Goal: Task Accomplishment & Management: Use online tool/utility

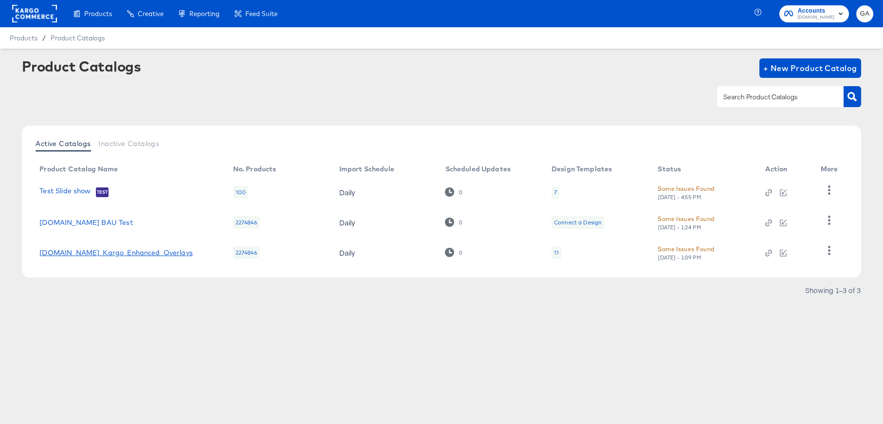
click at [147, 255] on link "[DOMAIN_NAME]_Kargo_Enhanced_Overlays" at bounding box center [115, 253] width 153 height 8
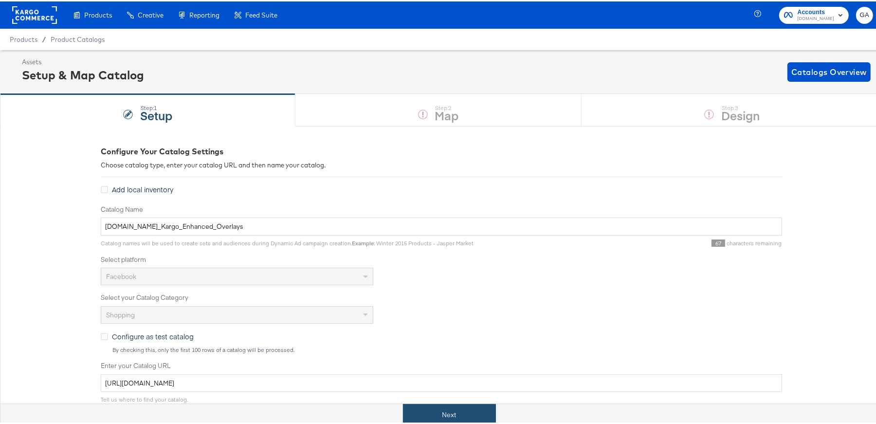
click at [428, 411] on button "Next" at bounding box center [449, 413] width 93 height 22
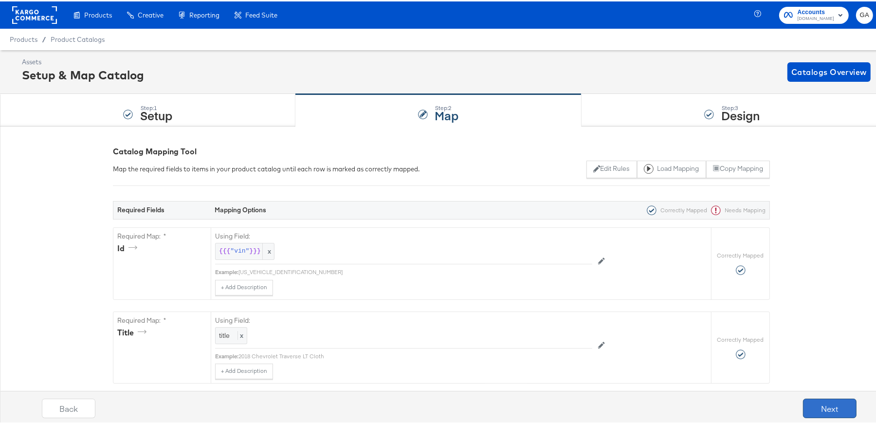
click at [813, 405] on button "Next" at bounding box center [830, 406] width 54 height 19
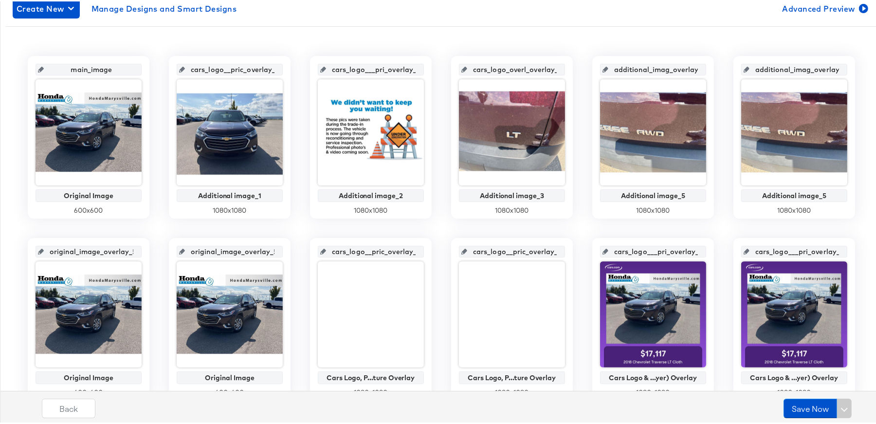
scroll to position [0, 4]
drag, startPoint x: 102, startPoint y: 250, endPoint x: 167, endPoint y: 247, distance: 65.3
click at [167, 247] on div "main_image Original Image 600 x 600 cars_logo__pric_overlay_1 Additional image_…" at bounding box center [441, 318] width 872 height 527
drag, startPoint x: 204, startPoint y: 248, endPoint x: 293, endPoint y: 250, distance: 89.1
click at [293, 250] on div "main_image Original Image 600 x 600 cars_logo__pric_overlay_1 Additional image_…" at bounding box center [441, 318] width 872 height 527
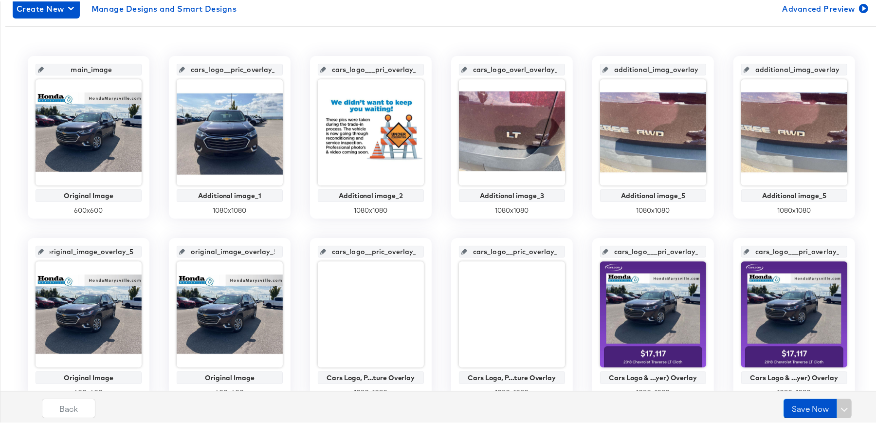
drag, startPoint x: 80, startPoint y: 250, endPoint x: 161, endPoint y: 250, distance: 80.8
click at [158, 254] on div "main_image Original Image 600 x 600 cars_logo__pric_overlay_1 Additional image_…" at bounding box center [441, 318] width 872 height 527
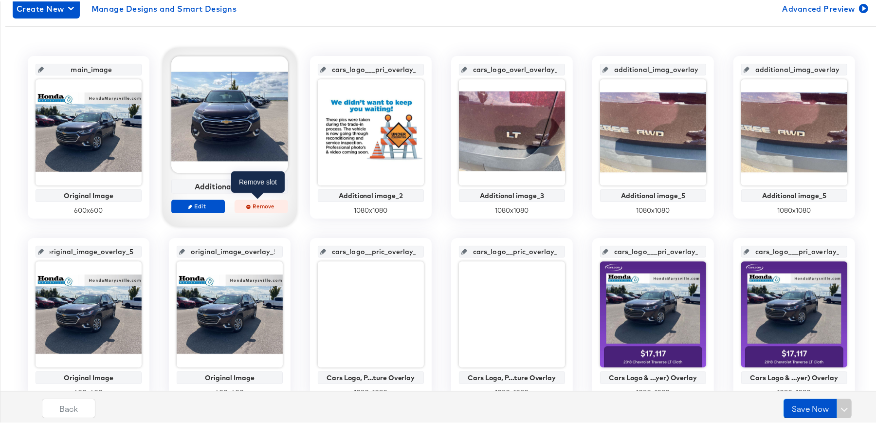
click at [259, 202] on span "Remove" at bounding box center [261, 204] width 45 height 7
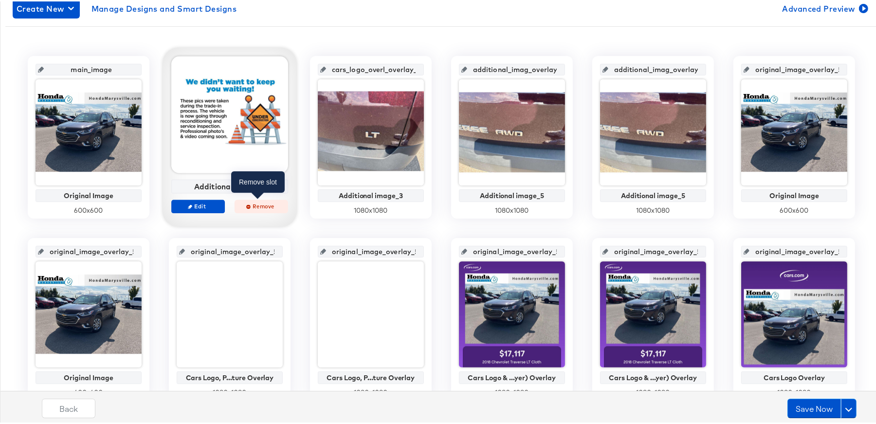
click at [246, 202] on span "Remove" at bounding box center [261, 204] width 45 height 7
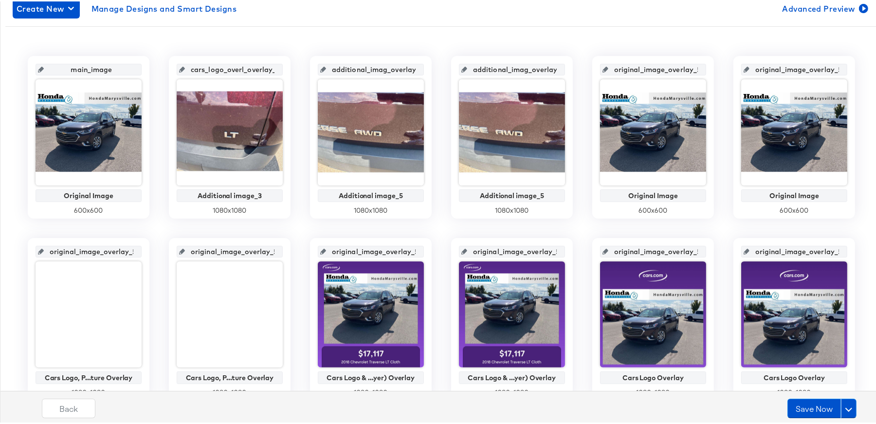
click at [240, 143] on div at bounding box center [230, 131] width 106 height 106
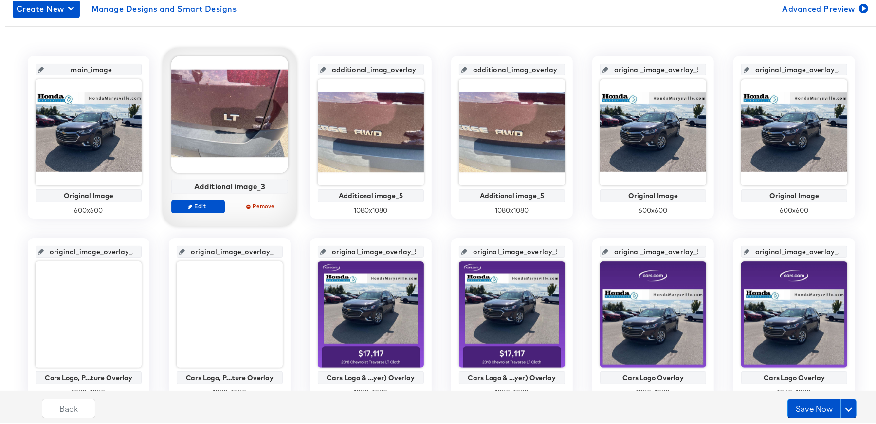
click at [238, 130] on div at bounding box center [229, 113] width 117 height 117
click at [250, 204] on span "Remove" at bounding box center [261, 204] width 45 height 7
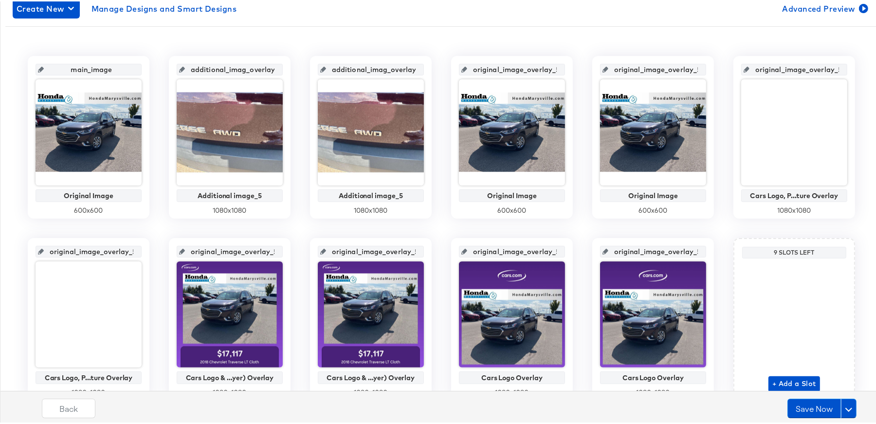
click at [236, 150] on div at bounding box center [230, 131] width 106 height 106
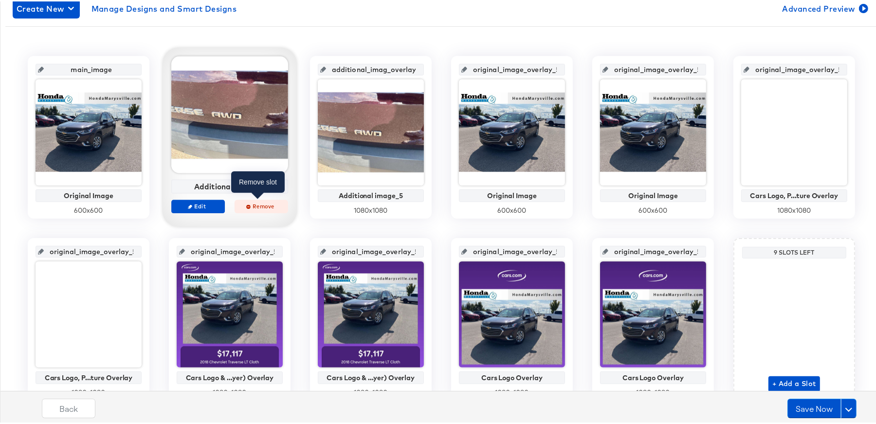
click at [256, 204] on span "Remove" at bounding box center [261, 204] width 45 height 7
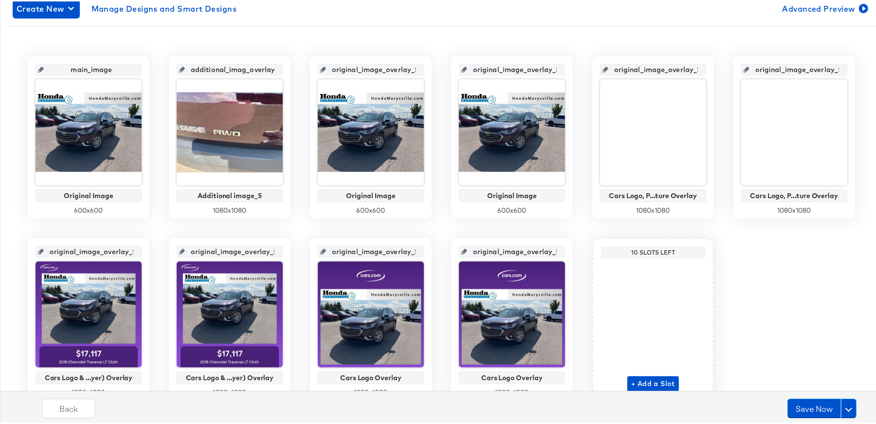
click at [251, 167] on div at bounding box center [230, 131] width 106 height 106
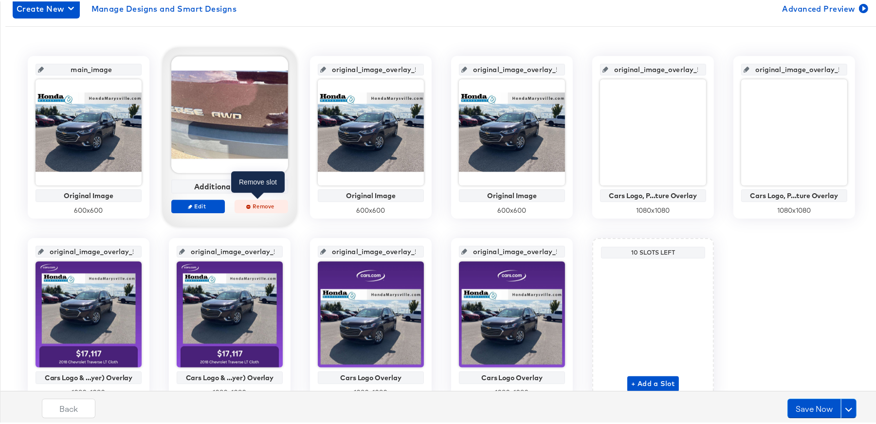
click at [248, 203] on span "Remove" at bounding box center [261, 204] width 45 height 7
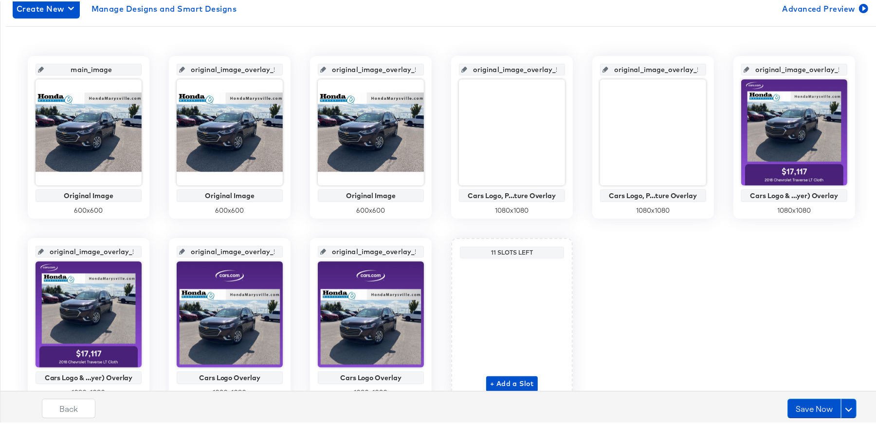
click at [250, 160] on div at bounding box center [230, 131] width 106 height 106
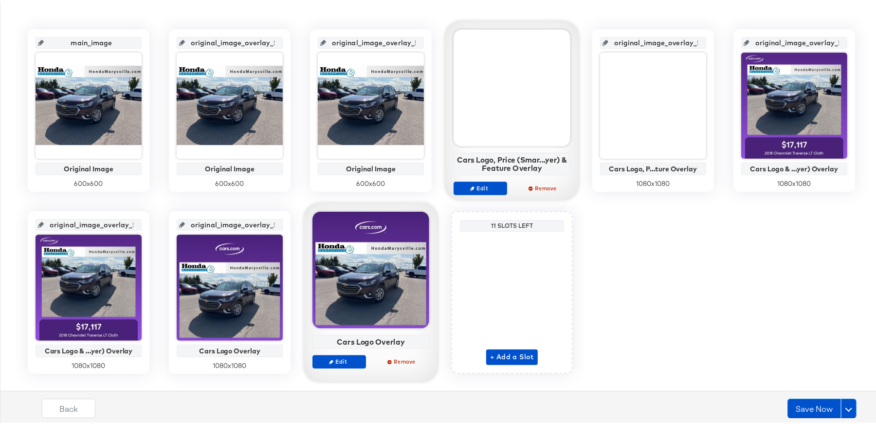
scroll to position [222, 0]
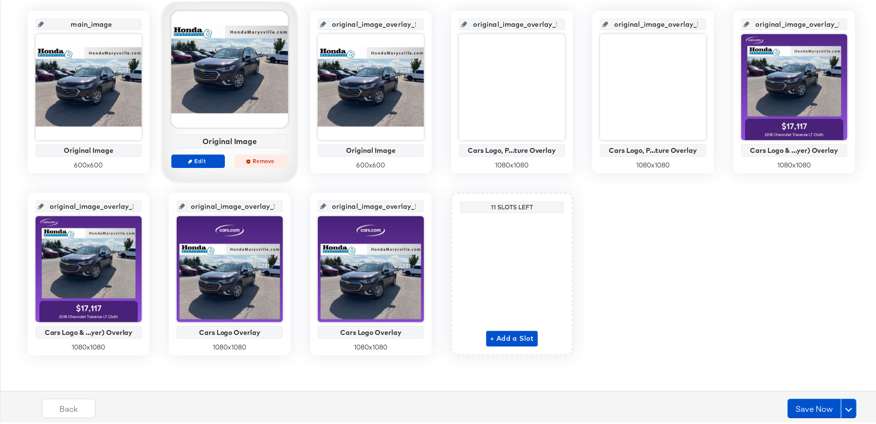
click at [265, 159] on span "Remove" at bounding box center [261, 159] width 45 height 7
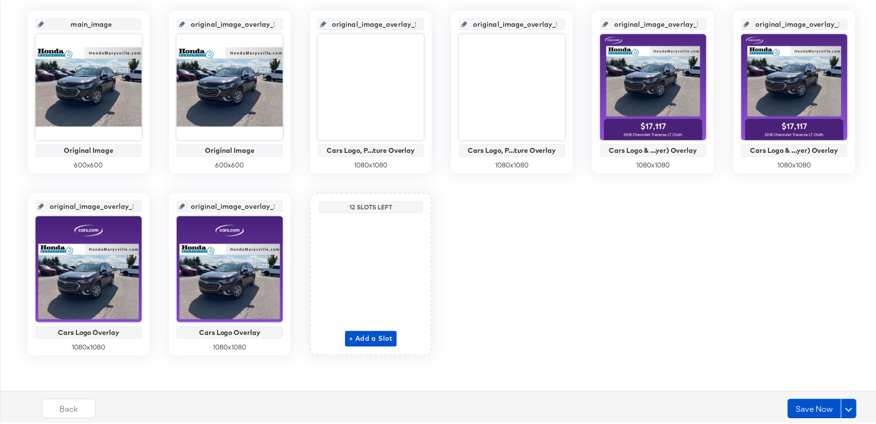
click at [241, 103] on div at bounding box center [230, 86] width 106 height 106
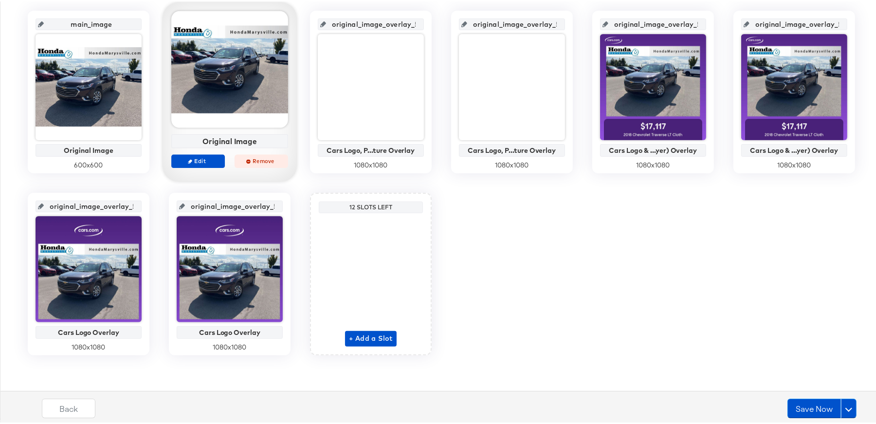
click at [255, 160] on span "Remove" at bounding box center [261, 159] width 45 height 7
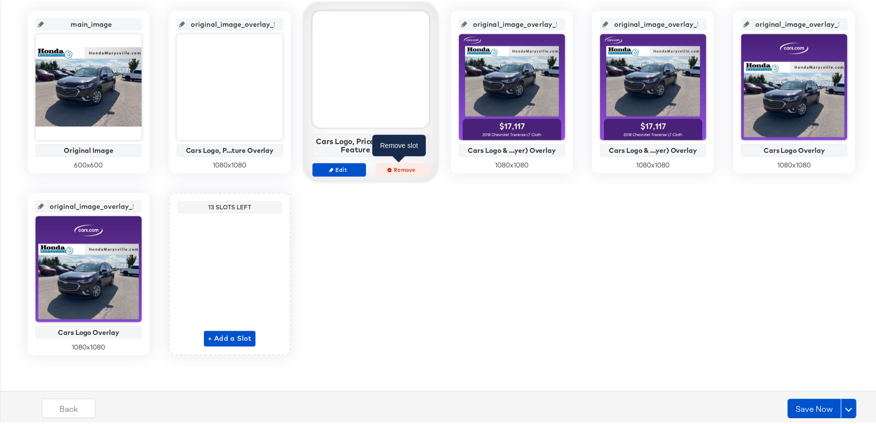
click at [395, 169] on span "Remove" at bounding box center [402, 167] width 45 height 7
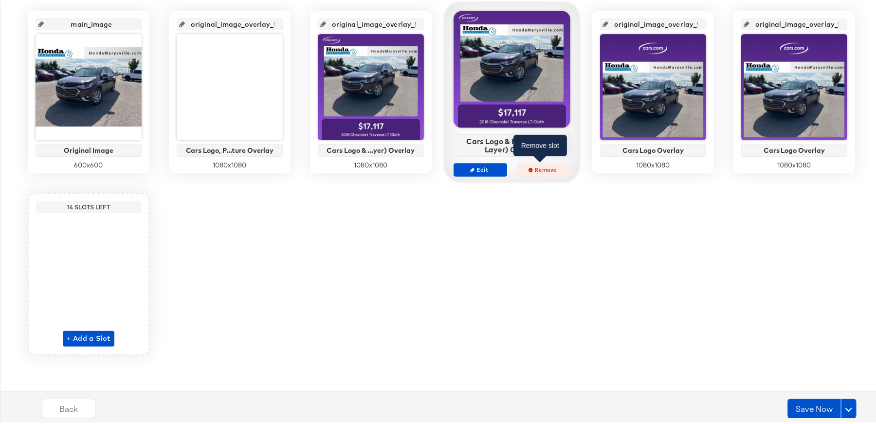
click at [546, 166] on span "Remove" at bounding box center [543, 167] width 45 height 7
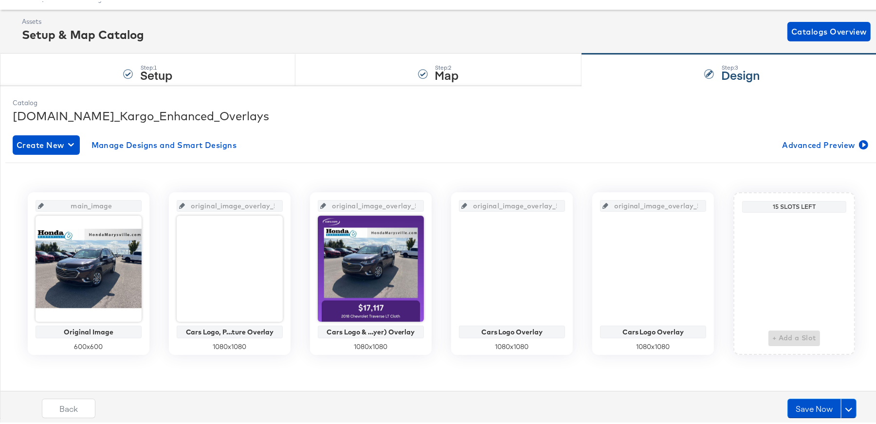
scroll to position [40, 0]
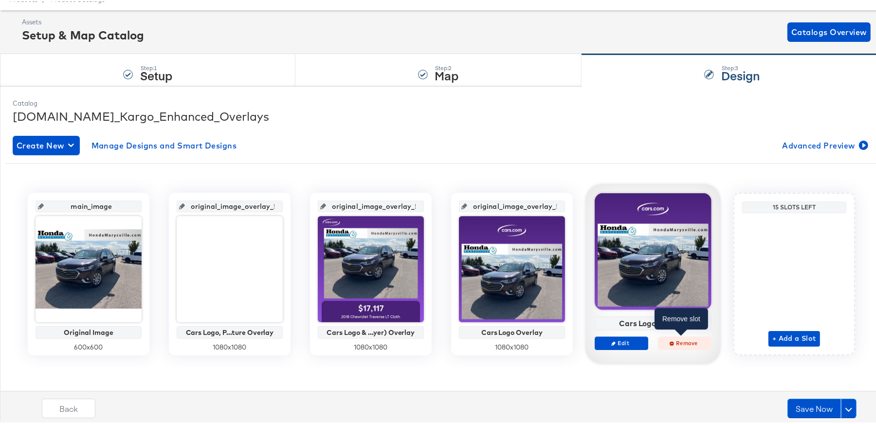
click at [675, 340] on span "Remove" at bounding box center [684, 341] width 45 height 7
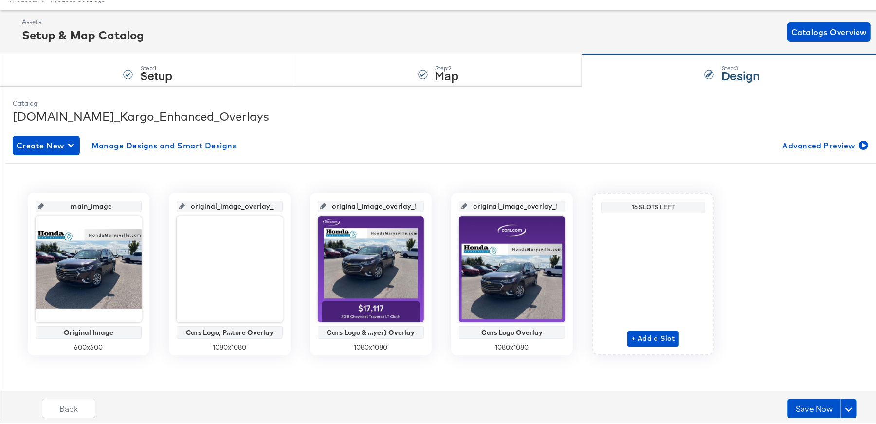
scroll to position [0, 4]
drag, startPoint x: 485, startPoint y: 203, endPoint x: 585, endPoint y: 204, distance: 99.8
click at [585, 204] on div "main_image Original Image 600 x 600 original_image_overlay_5 Cars Logo, P...tur…" at bounding box center [441, 272] width 872 height 163
drag, startPoint x: 186, startPoint y: 202, endPoint x: 291, endPoint y: 202, distance: 104.6
click at [291, 202] on div "main_image Original Image 600 x 600 original_image_overlay_5 Cars Logo, P...tur…" at bounding box center [441, 272] width 872 height 163
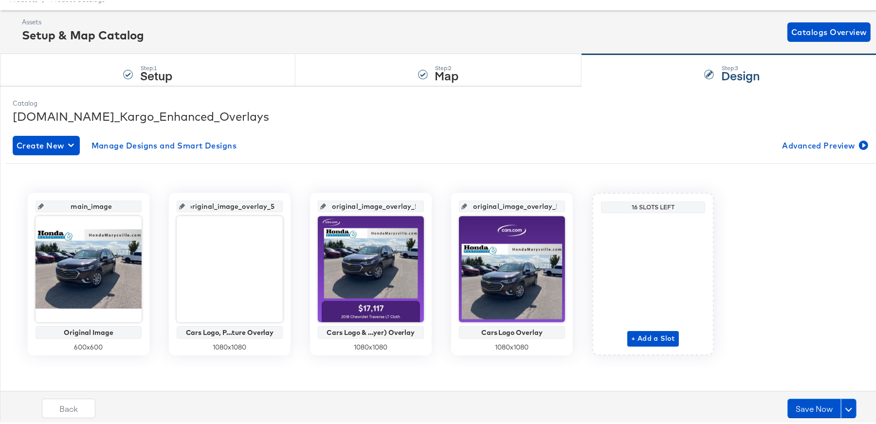
scroll to position [0, 0]
click at [220, 201] on input "original_image_overlay_5" at bounding box center [232, 201] width 95 height 26
drag, startPoint x: 220, startPoint y: 201, endPoint x: 340, endPoint y: 201, distance: 119.7
click at [340, 201] on div "main_image Original Image 600 x 600 original_image_overlay_5 Cars Logo, P...tur…" at bounding box center [441, 272] width 872 height 163
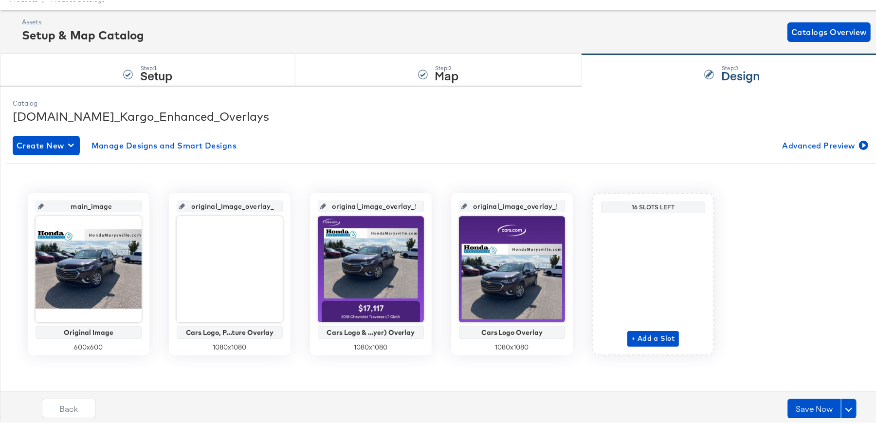
scroll to position [0, 3]
type input "original_image_overlay_1"
drag, startPoint x: 348, startPoint y: 206, endPoint x: 395, endPoint y: 203, distance: 46.8
click at [394, 203] on input "original_image_overlay_5" at bounding box center [373, 201] width 95 height 26
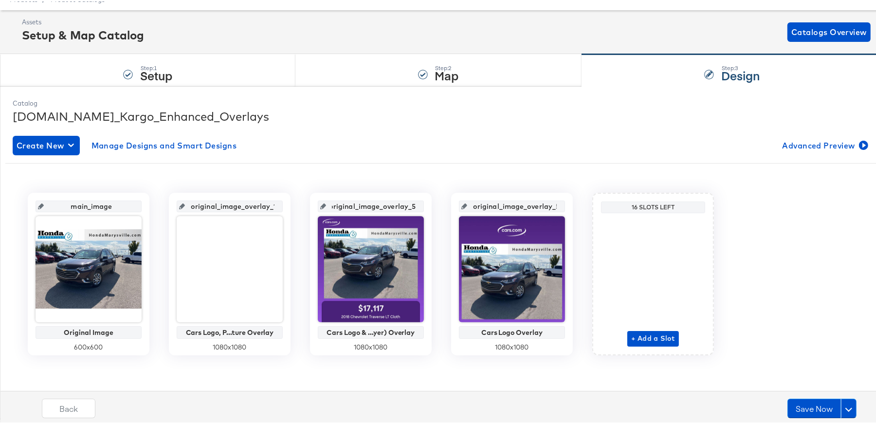
click at [415, 205] on input "original_image_overlay_5" at bounding box center [373, 201] width 95 height 26
type input "original_image_overlay_2"
click at [496, 205] on input "original_image_overlay_5" at bounding box center [514, 201] width 95 height 26
drag, startPoint x: 494, startPoint y: 204, endPoint x: 581, endPoint y: 206, distance: 87.1
click at [581, 206] on div "main_image Original Image 600 x 600 original_image_overlay_1 Cars Logo, P...tur…" at bounding box center [441, 272] width 872 height 163
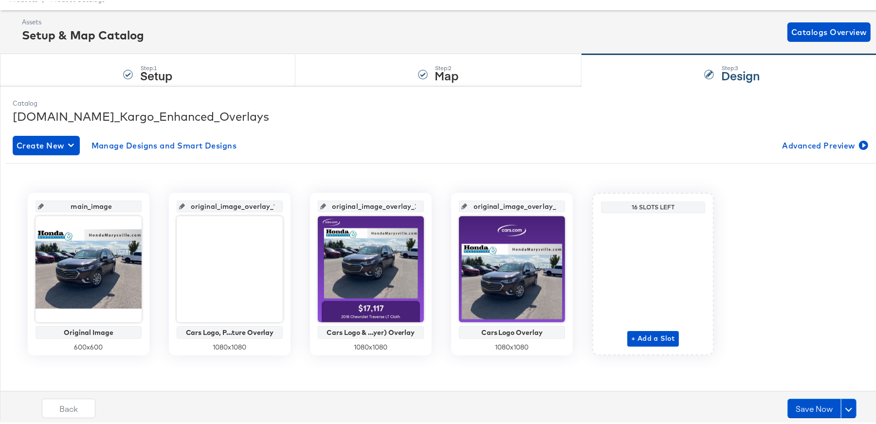
scroll to position [0, 0]
type input "original_image_overlay_3"
click at [569, 182] on div "main_image Original Image 600 x 600 original_image_overlay_1 Cars Logo, P...tur…" at bounding box center [441, 268] width 857 height 199
click at [348, 205] on input "original_image_overlay_2" at bounding box center [373, 201] width 95 height 26
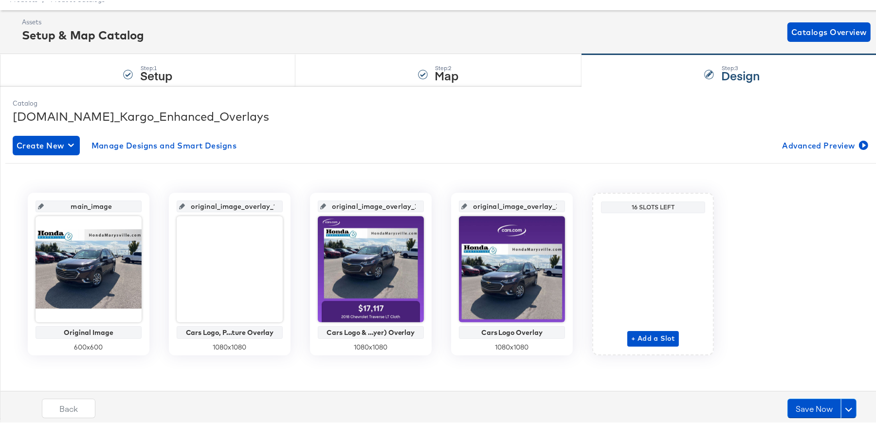
click at [367, 200] on input "original_image_overlay_2" at bounding box center [373, 201] width 95 height 26
click at [326, 205] on input "original_image_overlay_2" at bounding box center [373, 201] width 95 height 26
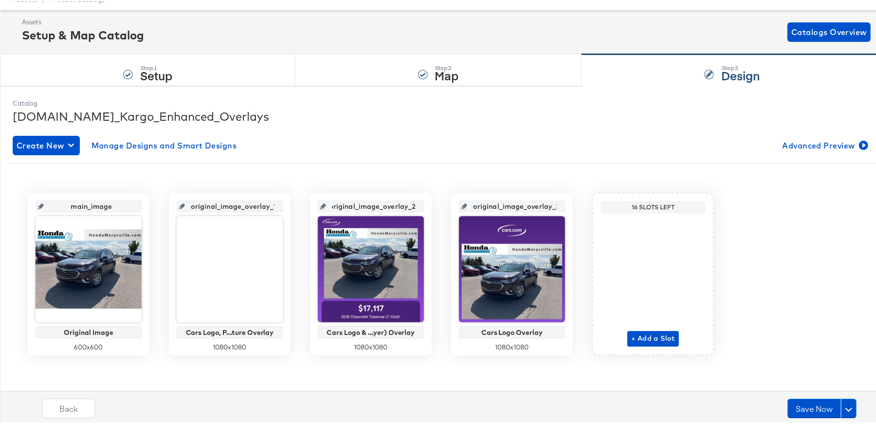
drag, startPoint x: 327, startPoint y: 204, endPoint x: 423, endPoint y: 205, distance: 95.4
click at [423, 205] on div "original_image_overlay_2 Cars Logo & ...yer) Overlay 1080 x 1080" at bounding box center [371, 272] width 122 height 163
click at [401, 207] on input "original_image_overlay_2" at bounding box center [373, 201] width 95 height 26
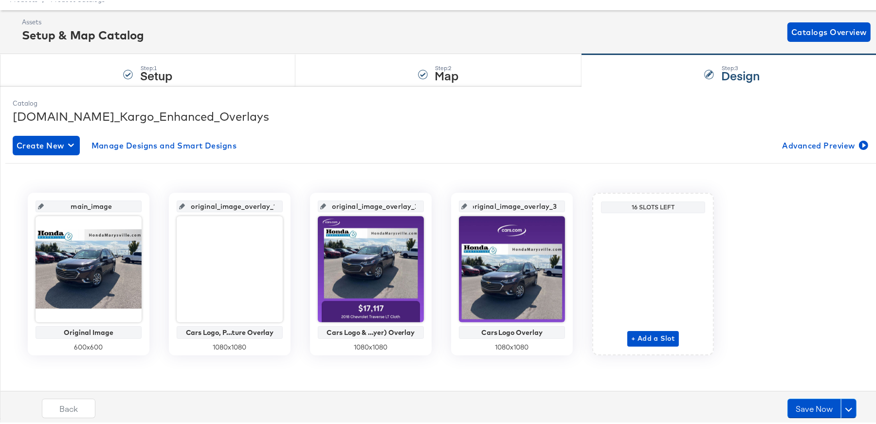
drag, startPoint x: 487, startPoint y: 203, endPoint x: 565, endPoint y: 201, distance: 78.4
click at [565, 201] on div "original_image_overlay_3 Cars Logo Overlay 1080 x 1080" at bounding box center [512, 272] width 122 height 163
drag, startPoint x: 187, startPoint y: 204, endPoint x: 285, endPoint y: 206, distance: 97.8
click at [285, 206] on div "original_image_overlay_1 Cars Logo, P...ture Overlay 1080 x 1080" at bounding box center [230, 272] width 122 height 163
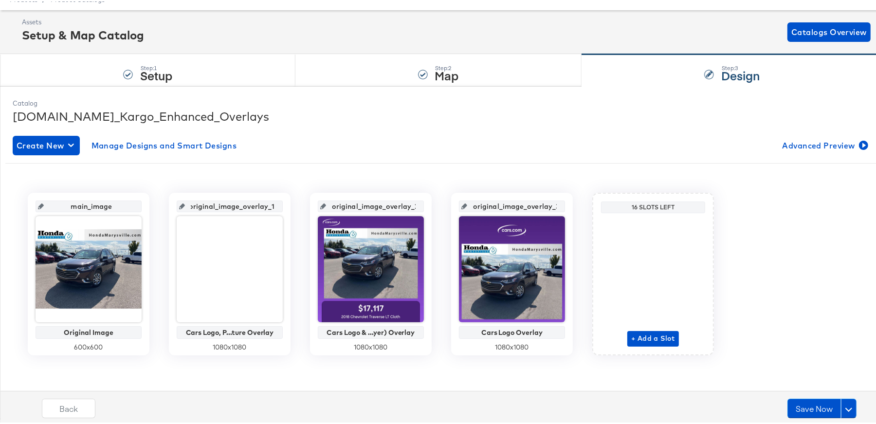
scroll to position [0, 0]
drag, startPoint x: 806, startPoint y: 402, endPoint x: 788, endPoint y: 365, distance: 41.6
click at [788, 365] on div "Catalog Cars.com_Kargo_Enhanced_Overlays Create New Manage Designs and Smart De…" at bounding box center [441, 251] width 883 height 332
click at [805, 406] on button "Save Now" at bounding box center [814, 406] width 54 height 19
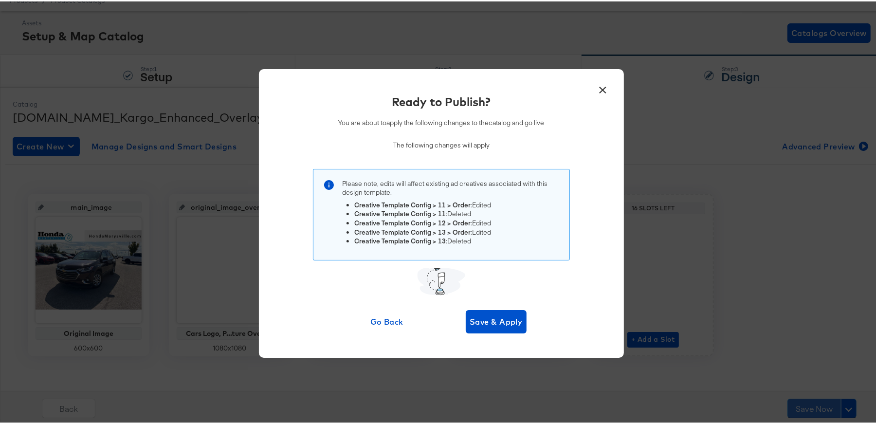
scroll to position [40, 0]
click at [488, 322] on span "Save & Apply" at bounding box center [496, 320] width 53 height 14
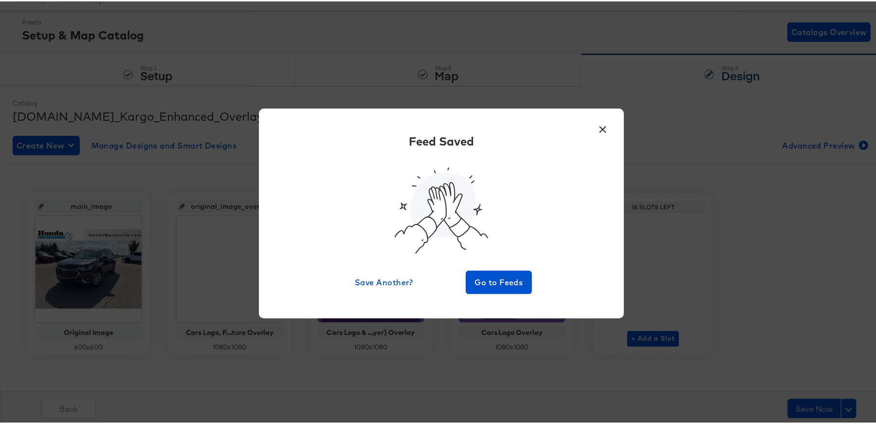
click at [598, 128] on button "×" at bounding box center [603, 126] width 18 height 18
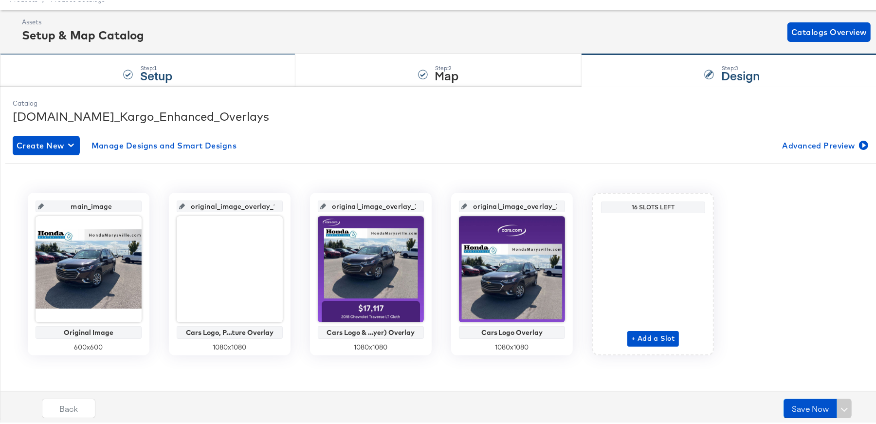
click at [136, 73] on div "Step: 1 Setup" at bounding box center [147, 69] width 295 height 32
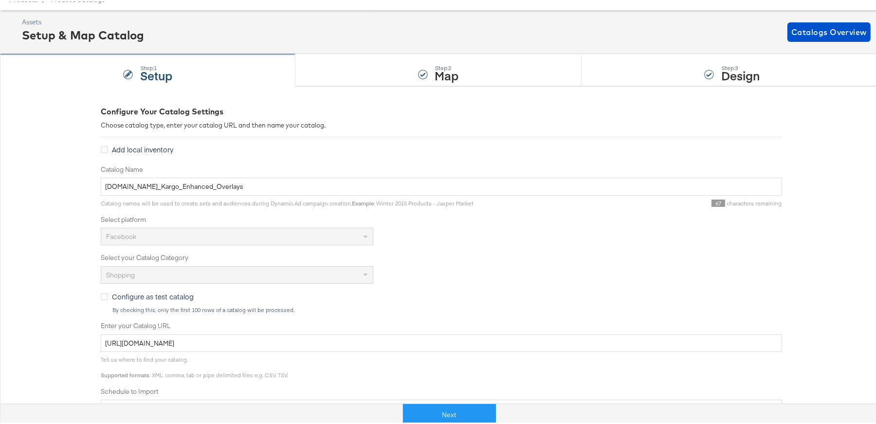
scroll to position [0, 0]
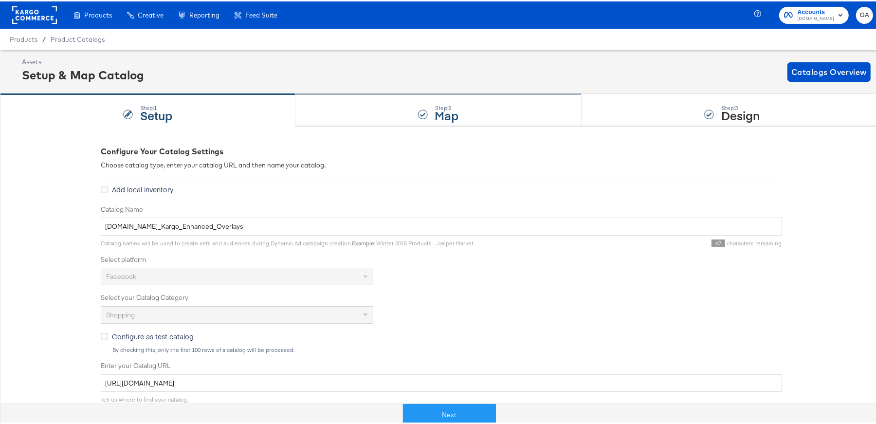
click at [412, 115] on div "Step: 2 Map" at bounding box center [438, 109] width 287 height 32
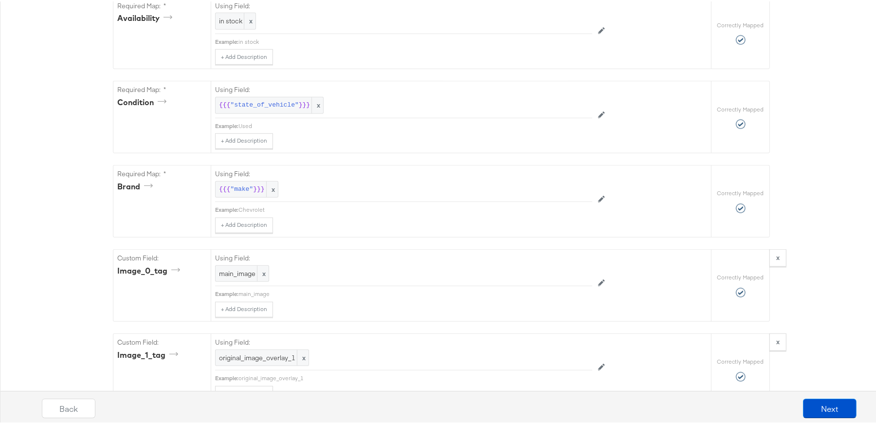
scroll to position [700, 0]
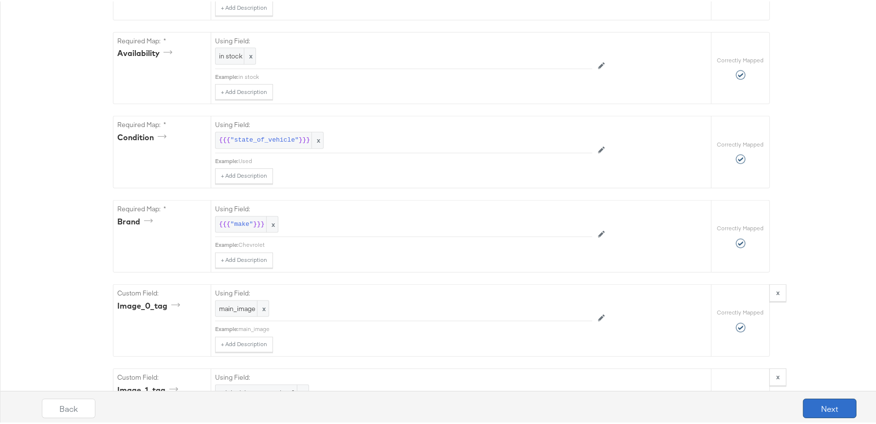
click at [814, 403] on button "Next" at bounding box center [830, 406] width 54 height 19
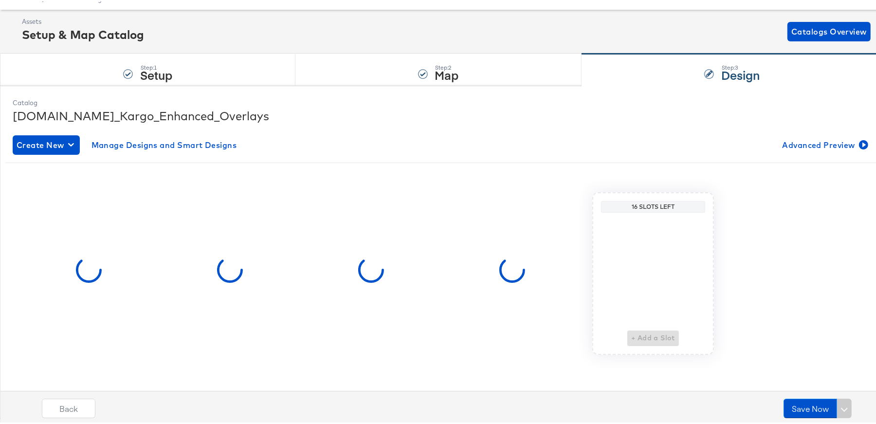
scroll to position [0, 0]
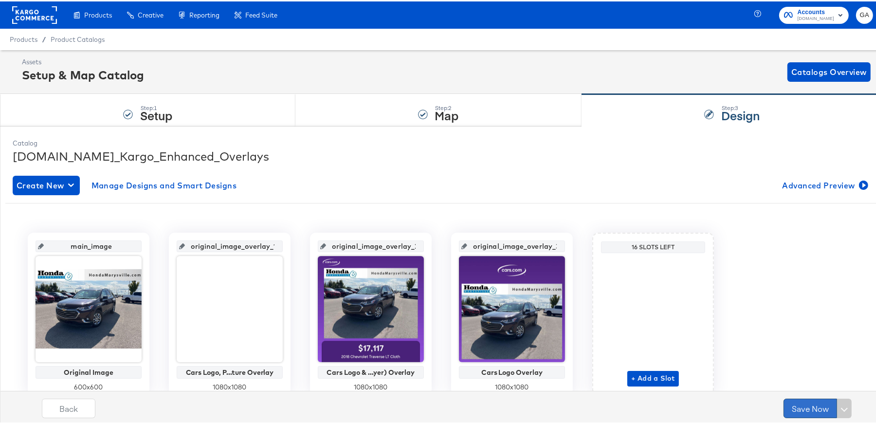
click at [812, 402] on button "Save Now" at bounding box center [810, 406] width 54 height 19
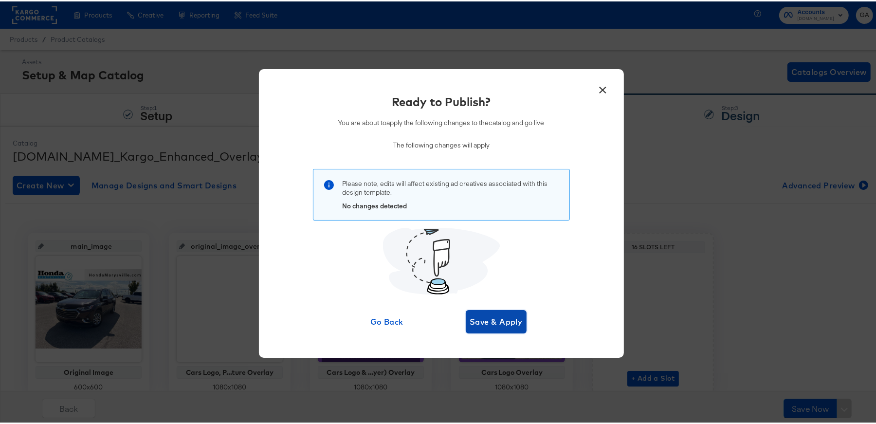
click at [493, 322] on span "Save & Apply" at bounding box center [496, 320] width 53 height 14
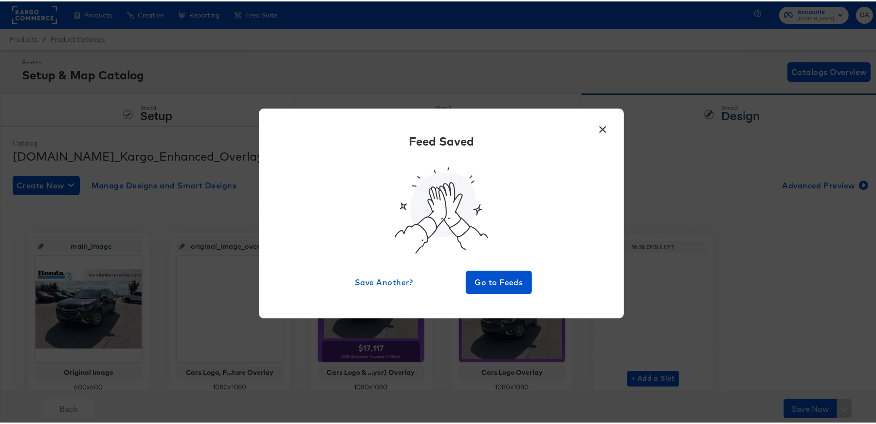
click at [599, 126] on button "×" at bounding box center [603, 126] width 18 height 18
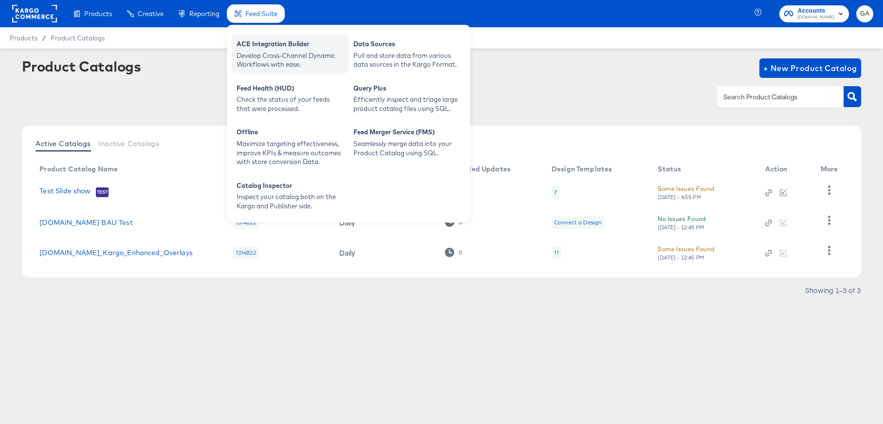
click at [276, 42] on div "ACE Integration Builder" at bounding box center [289, 45] width 107 height 12
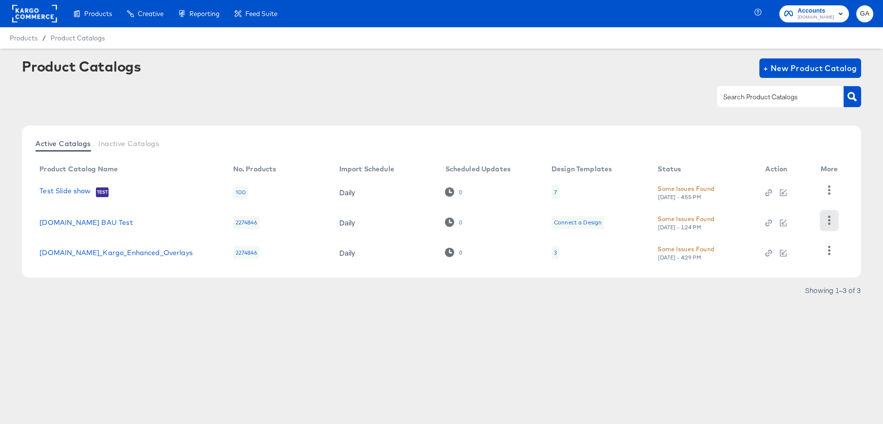
click at [827, 220] on icon "button" at bounding box center [828, 220] width 9 height 9
click at [773, 195] on div "HUD Checks (Internal)" at bounding box center [788, 190] width 97 height 16
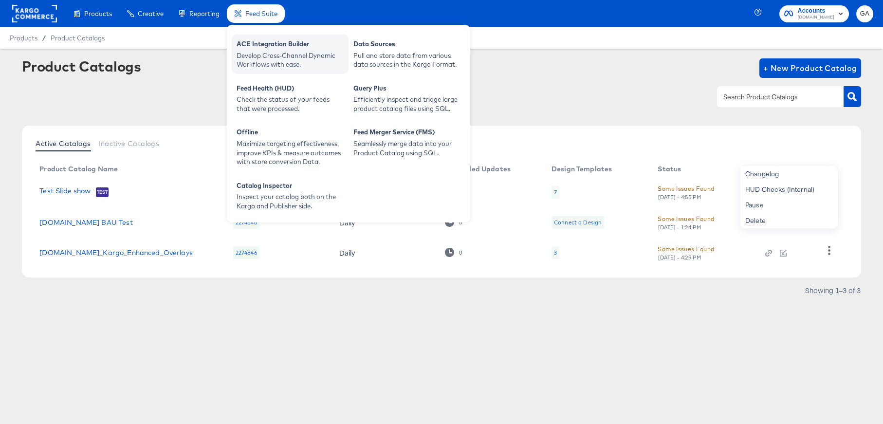
click at [260, 47] on div "ACE Integration Builder" at bounding box center [289, 45] width 107 height 12
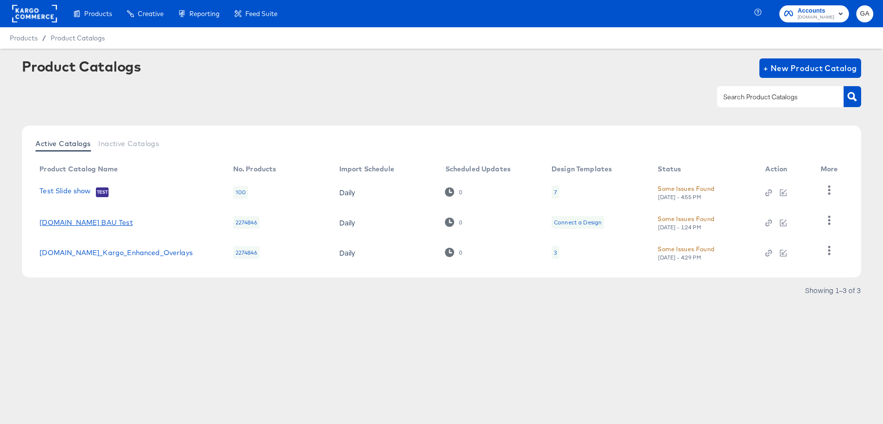
click at [84, 220] on link "[DOMAIN_NAME] BAU Test" at bounding box center [85, 222] width 93 height 8
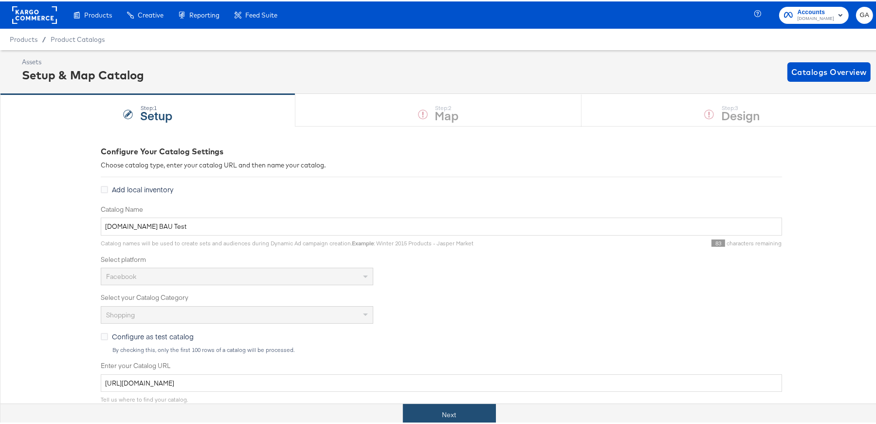
click at [459, 409] on button "Next" at bounding box center [449, 413] width 93 height 22
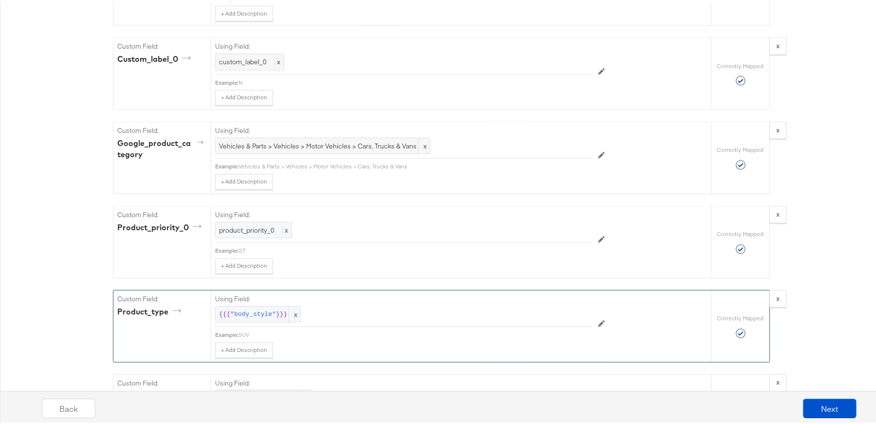
scroll to position [1459, 0]
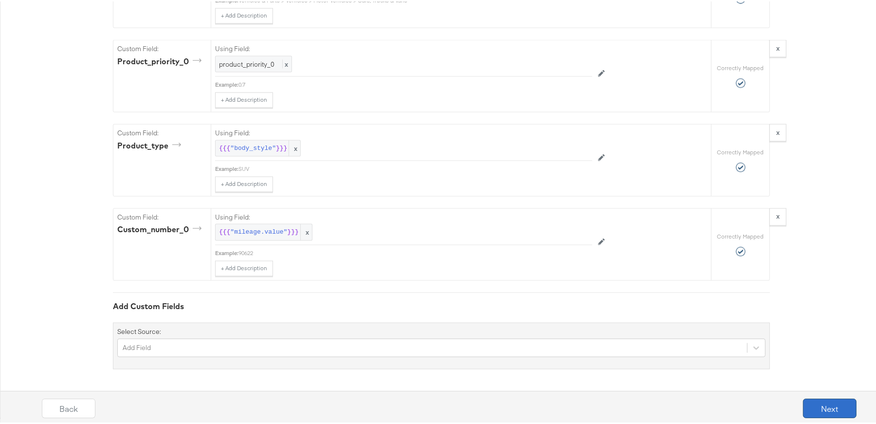
click at [820, 407] on button "Next" at bounding box center [830, 406] width 54 height 19
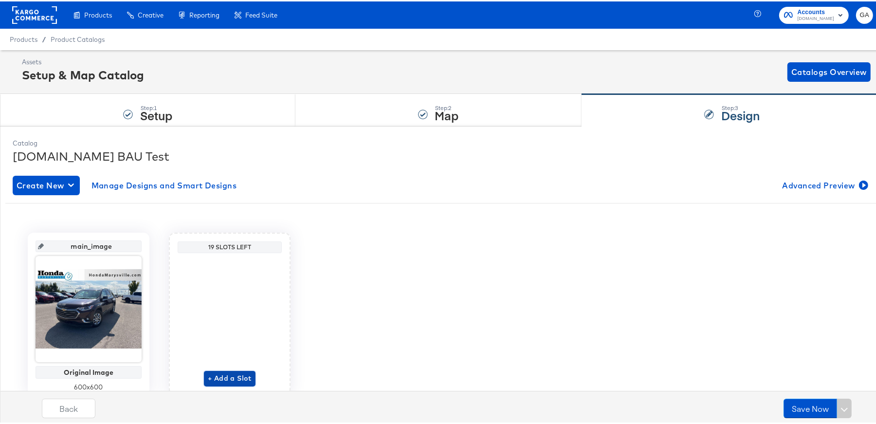
click at [213, 373] on span "+ Add a Slot" at bounding box center [230, 377] width 44 height 12
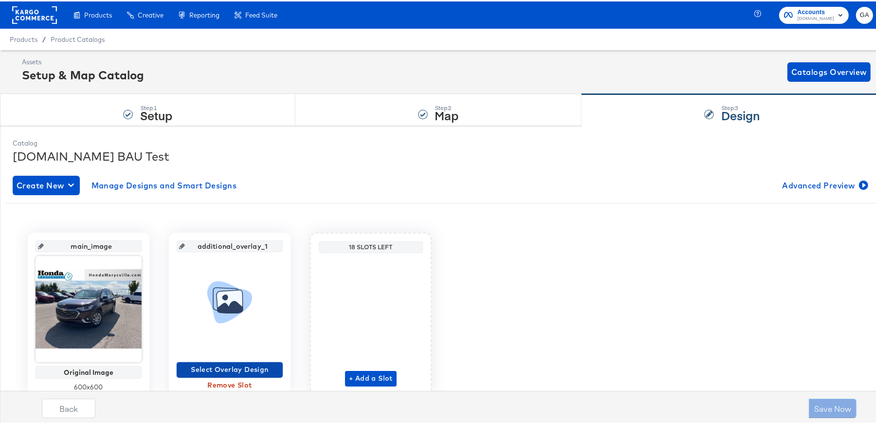
click at [221, 367] on span "Select Overlay Design" at bounding box center [230, 368] width 98 height 12
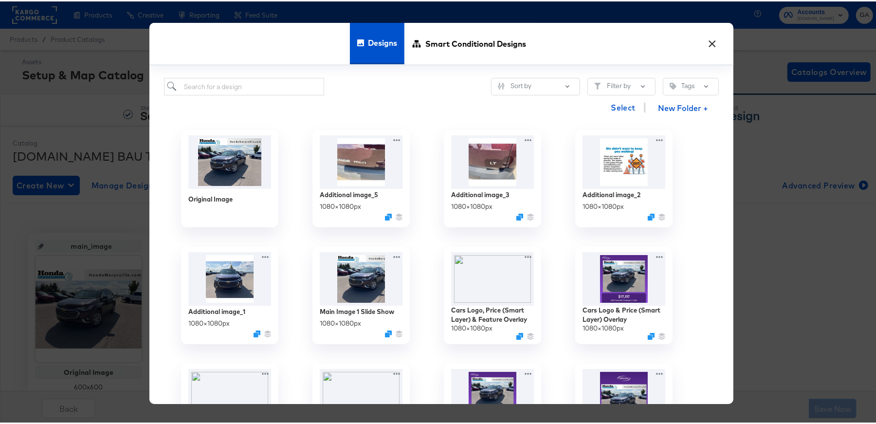
click at [708, 42] on button "×" at bounding box center [713, 40] width 18 height 18
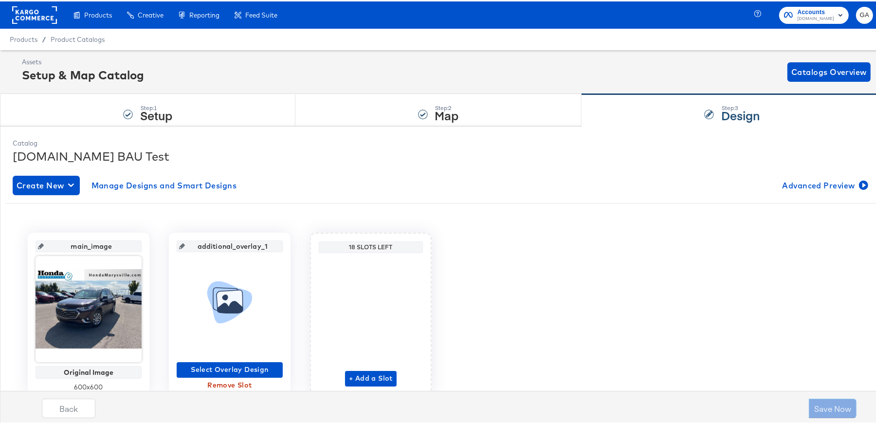
click at [226, 382] on div "Back Save Now" at bounding box center [449, 403] width 883 height 42
click at [236, 382] on div "Back Save Now" at bounding box center [449, 403] width 883 height 42
click at [215, 382] on div "Back Save Now" at bounding box center [449, 403] width 883 height 42
click at [221, 385] on div "Back Save Now" at bounding box center [449, 403] width 883 height 42
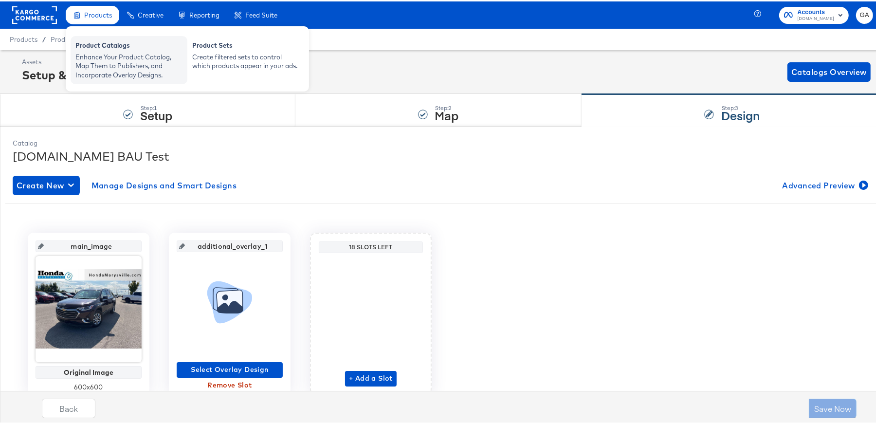
click at [100, 54] on div "Enhance Your Product Catalog, Map Them to Publishers, and Incorporate Overlay D…" at bounding box center [128, 64] width 107 height 27
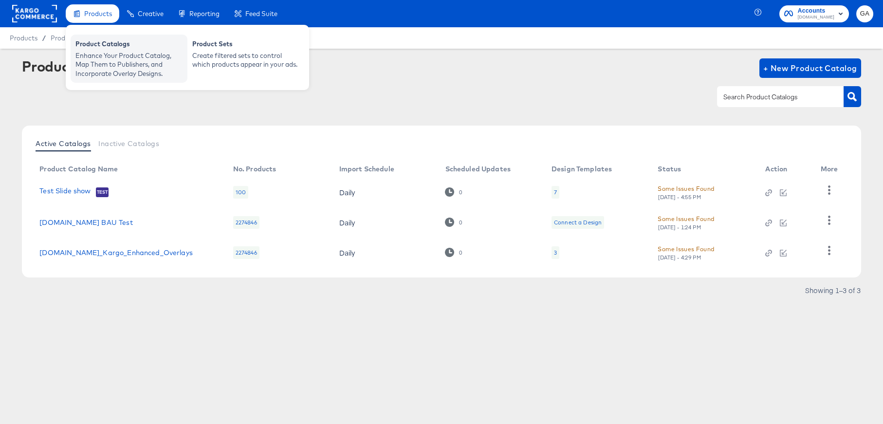
click at [107, 54] on div "Enhance Your Product Catalog, Map Them to Publishers, and Incorporate Overlay D…" at bounding box center [128, 64] width 107 height 27
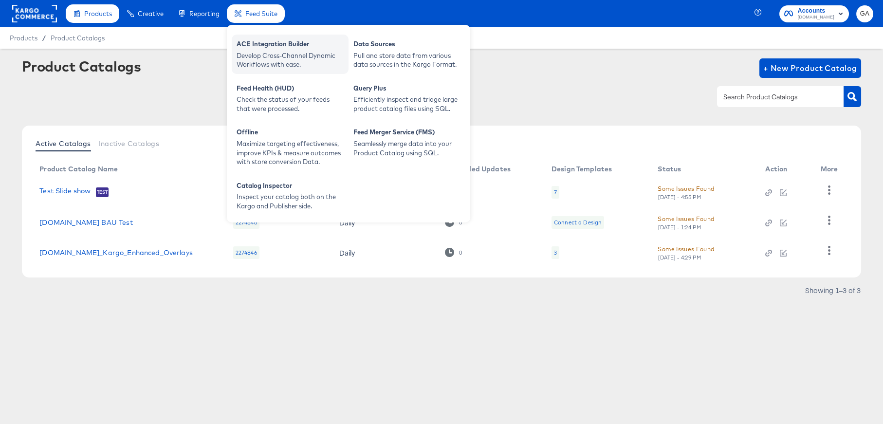
click at [260, 47] on div "ACE Integration Builder" at bounding box center [289, 45] width 107 height 12
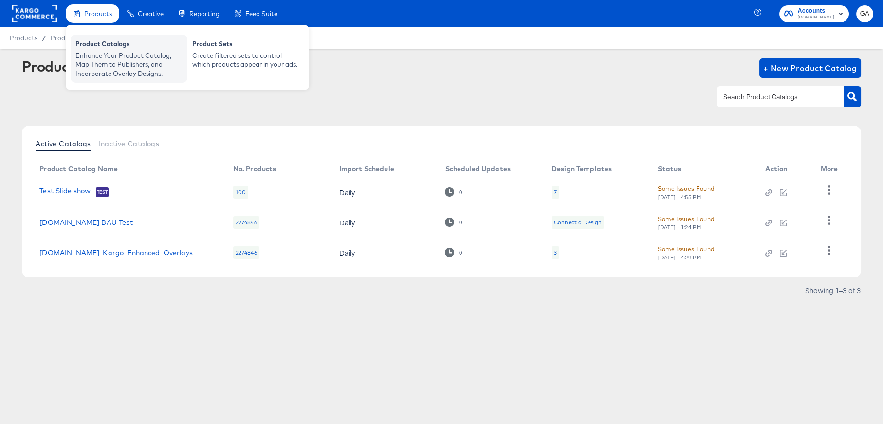
click at [96, 61] on div "Enhance Your Product Catalog, Map Them to Publishers, and Incorporate Overlay D…" at bounding box center [128, 64] width 107 height 27
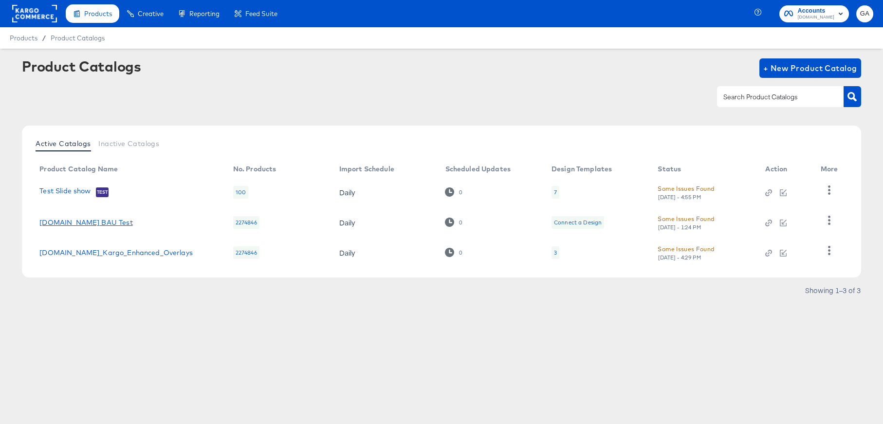
click at [81, 218] on link "Cars.com BAU Test" at bounding box center [85, 222] width 93 height 8
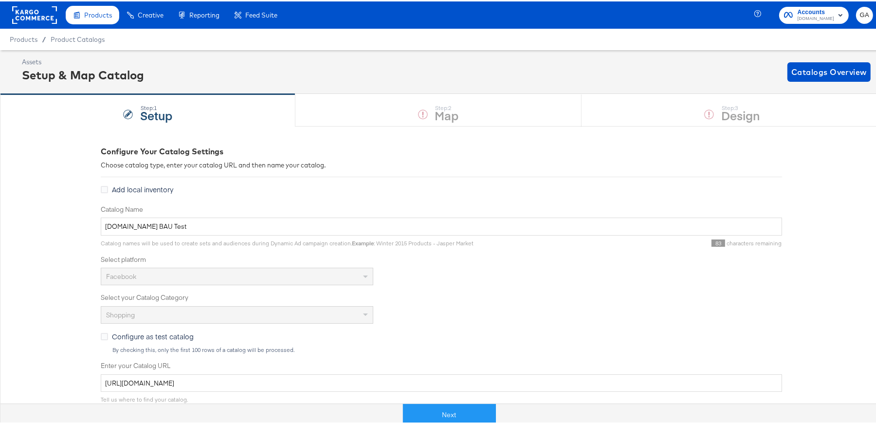
scroll to position [228, 0]
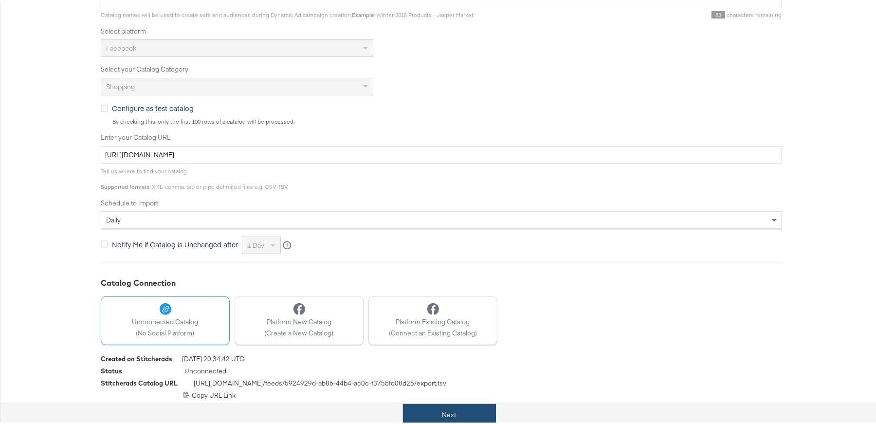
click at [461, 411] on button "Next" at bounding box center [449, 413] width 93 height 22
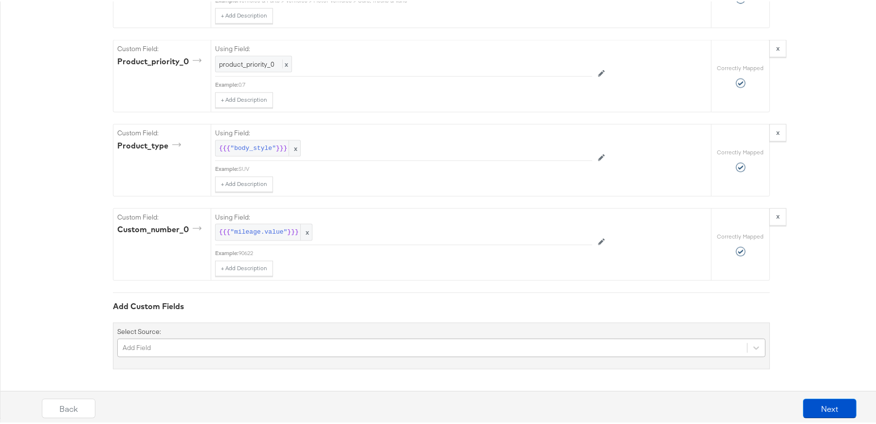
scroll to position [1541, 0]
click at [228, 339] on div "Add Field" at bounding box center [441, 346] width 648 height 18
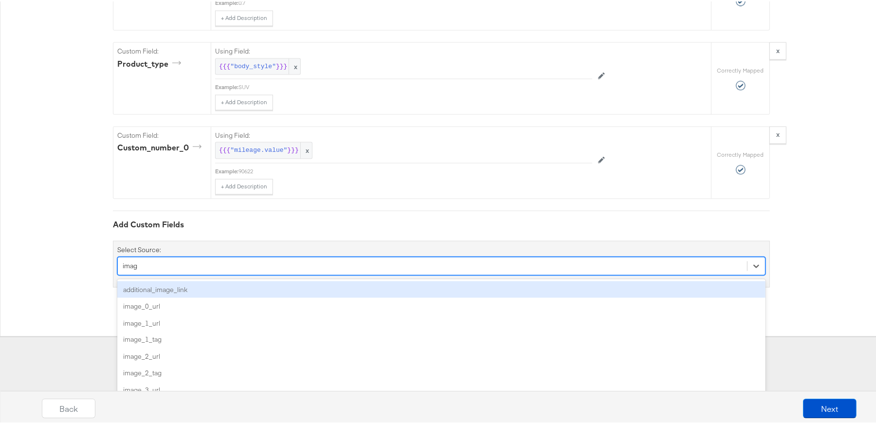
type input "image"
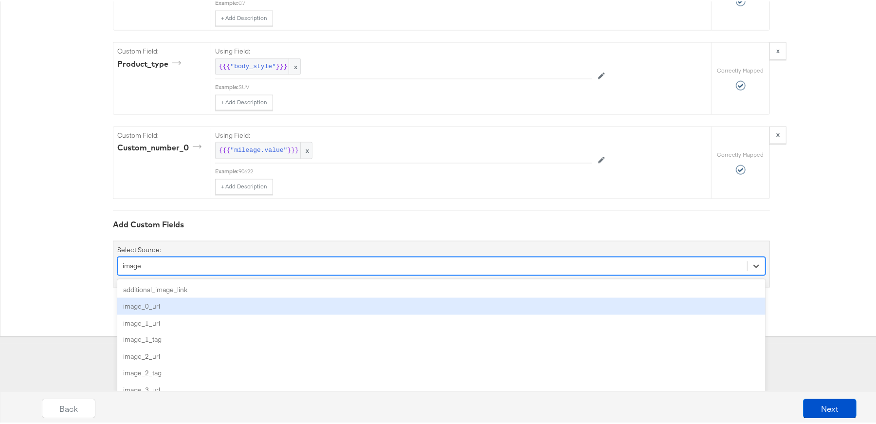
click at [142, 302] on div "image_0_url" at bounding box center [441, 304] width 648 height 17
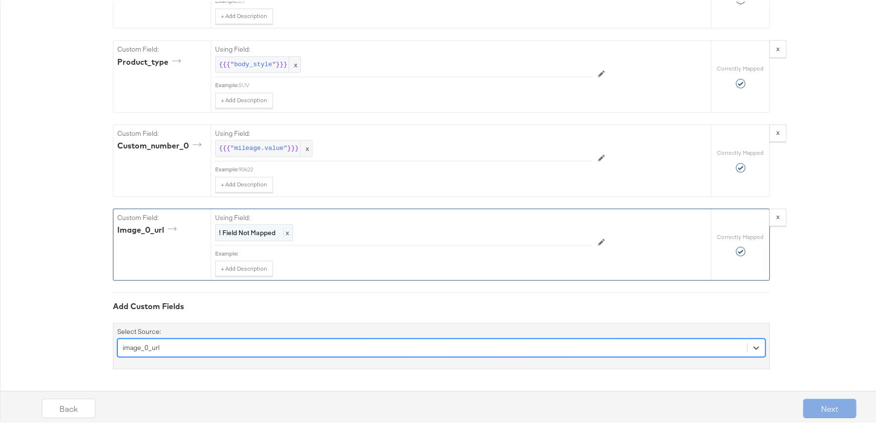
click at [237, 227] on div "! Field Not Mapped x" at bounding box center [254, 231] width 78 height 17
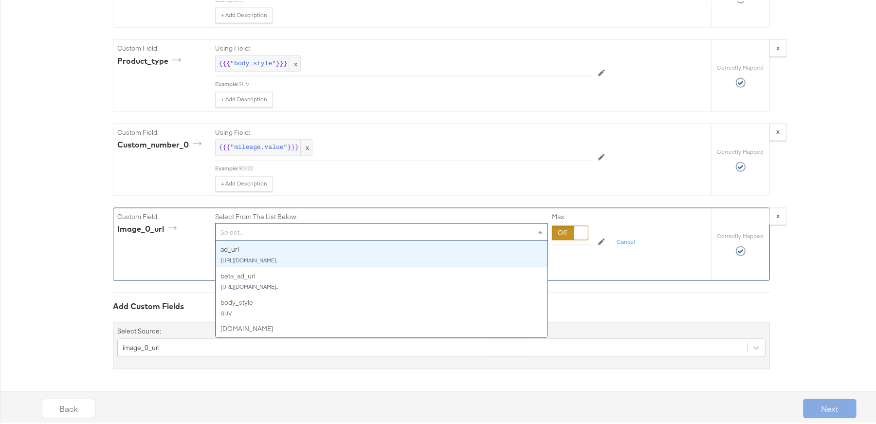
click at [239, 231] on div "Select..." at bounding box center [382, 230] width 332 height 17
type input "im"
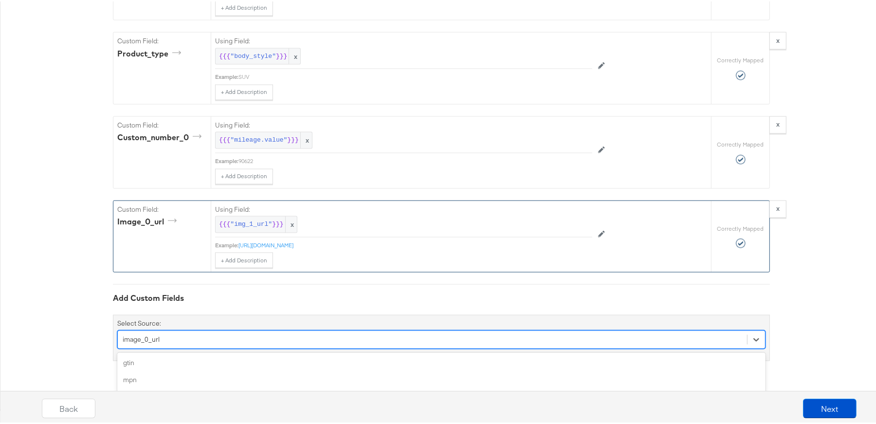
click at [205, 347] on div "option image_0_url, selected. option capacity focused, 5 of 162. 162 results av…" at bounding box center [441, 338] width 648 height 18
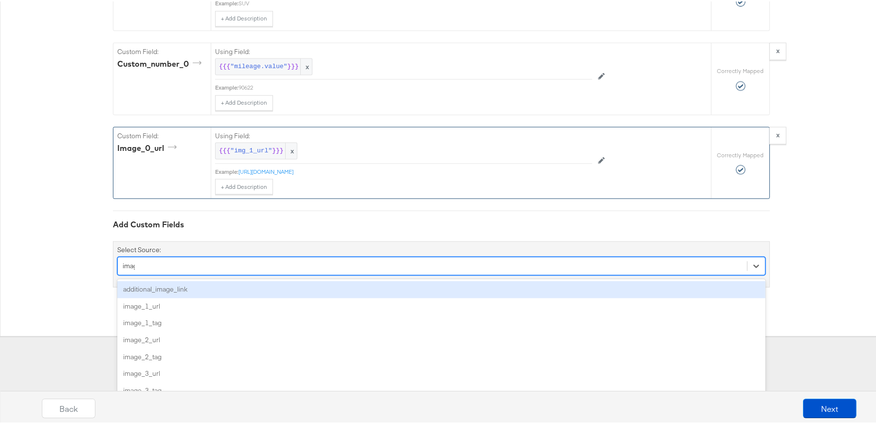
type input "image"
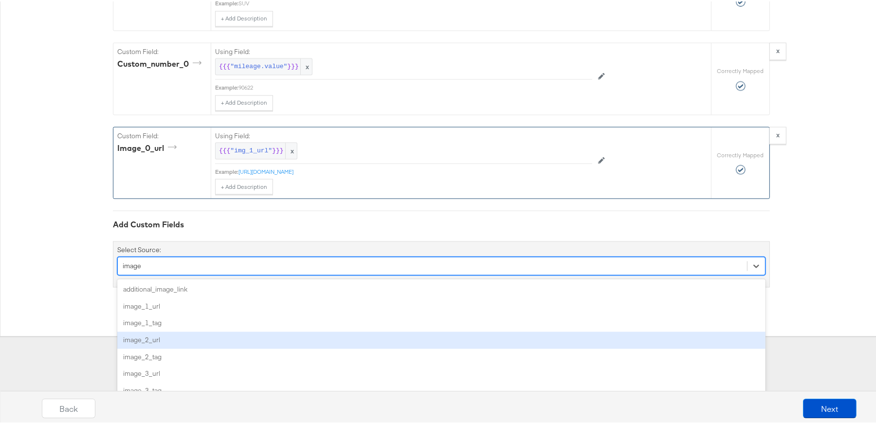
click at [158, 341] on div "image_2_url" at bounding box center [441, 338] width 648 height 17
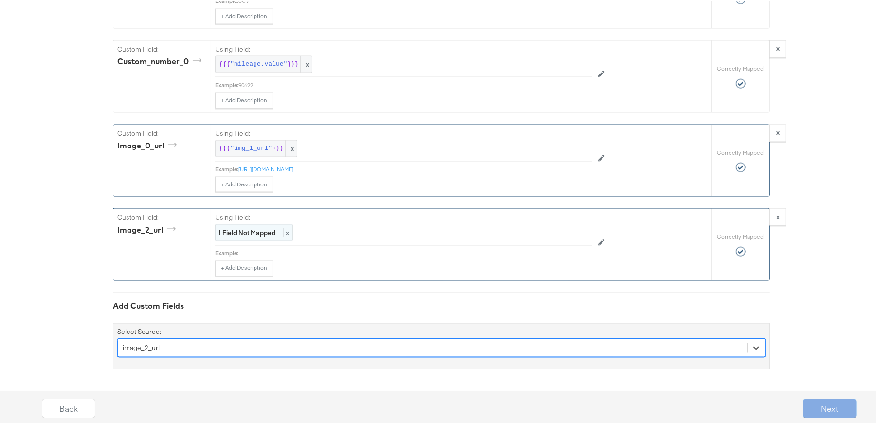
click at [250, 240] on div "! Field Not Mapped x" at bounding box center [254, 231] width 78 height 17
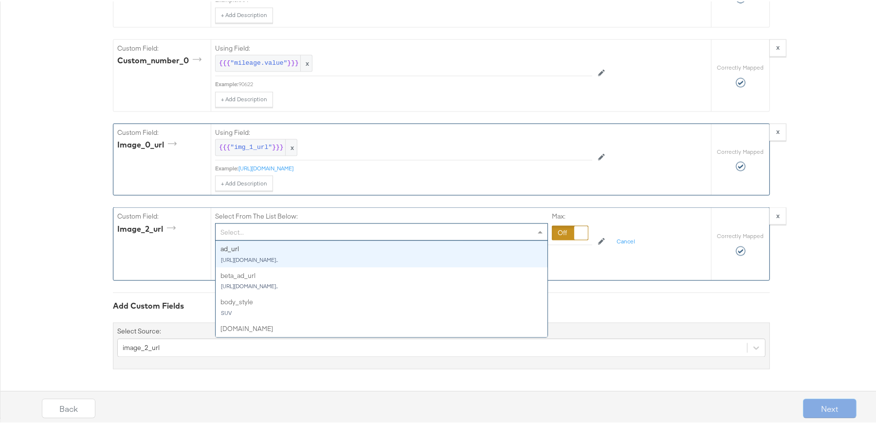
click at [250, 237] on div "Select..." at bounding box center [382, 230] width 332 height 17
type input "img"
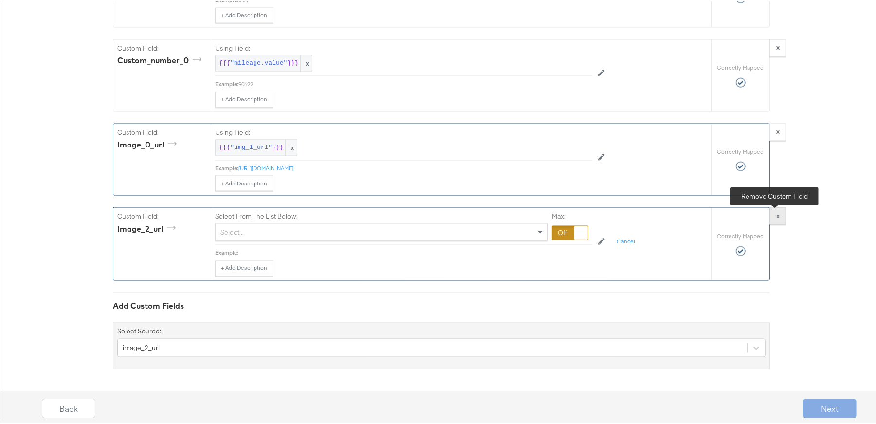
click at [777, 215] on button "x" at bounding box center [777, 215] width 17 height 18
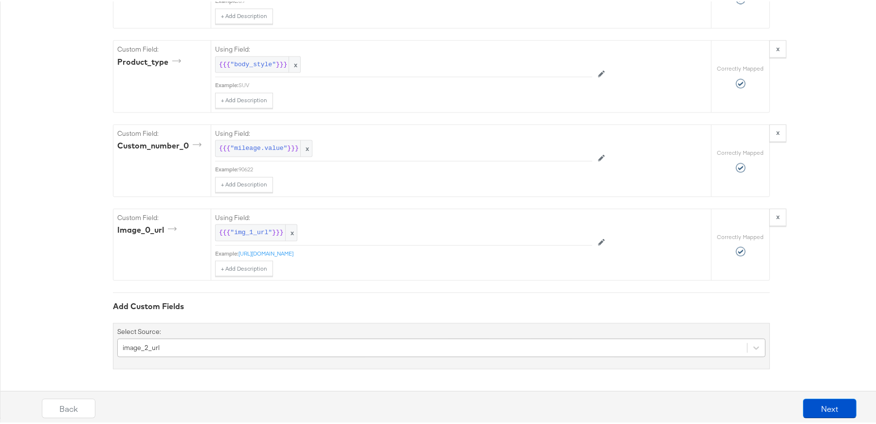
click at [253, 345] on div "image_2_url" at bounding box center [441, 346] width 648 height 18
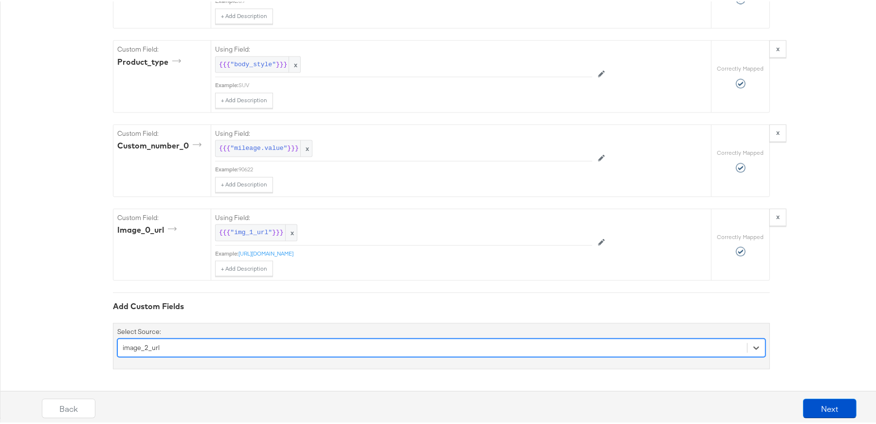
click at [160, 346] on div "option image_2_url, selected. Select is focused ,type to refine list, press Dow…" at bounding box center [441, 346] width 648 height 18
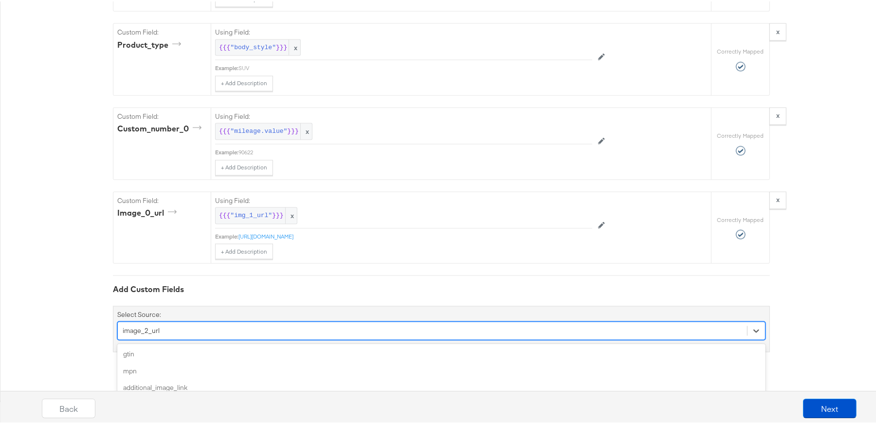
scroll to position [1631, 0]
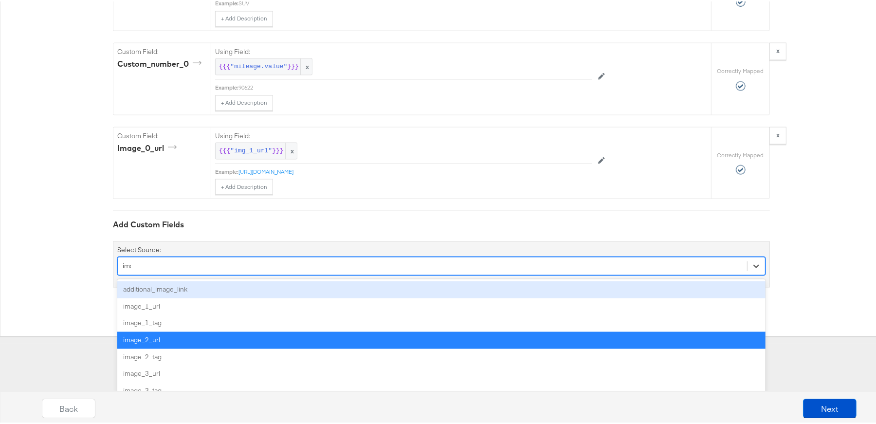
type input "image"
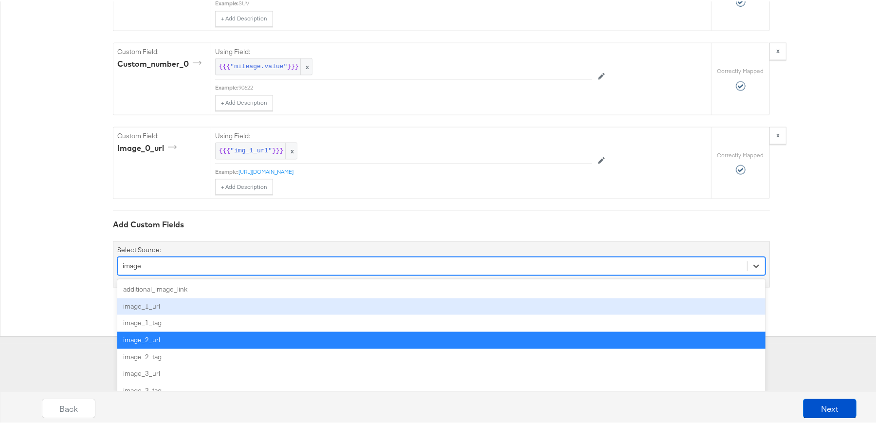
click at [146, 307] on div "image_1_url" at bounding box center [441, 305] width 648 height 17
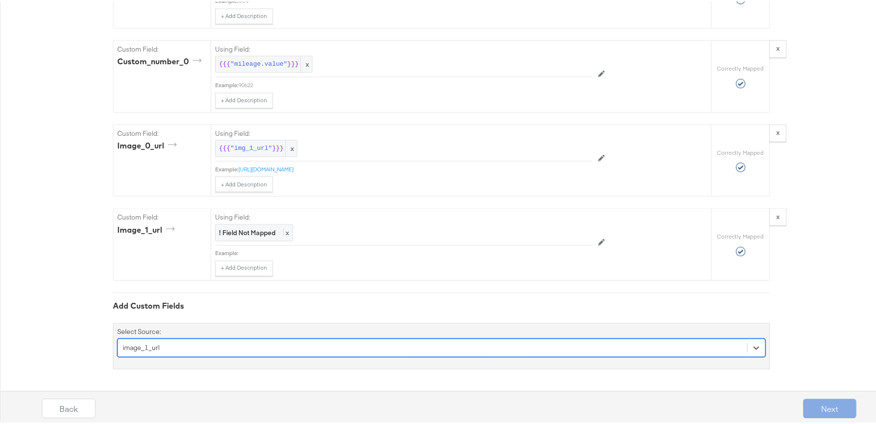
scroll to position [1715, 0]
click at [178, 347] on div "option image_1_url, selected. Select is focused ,type to refine list, press Dow…" at bounding box center [441, 346] width 648 height 18
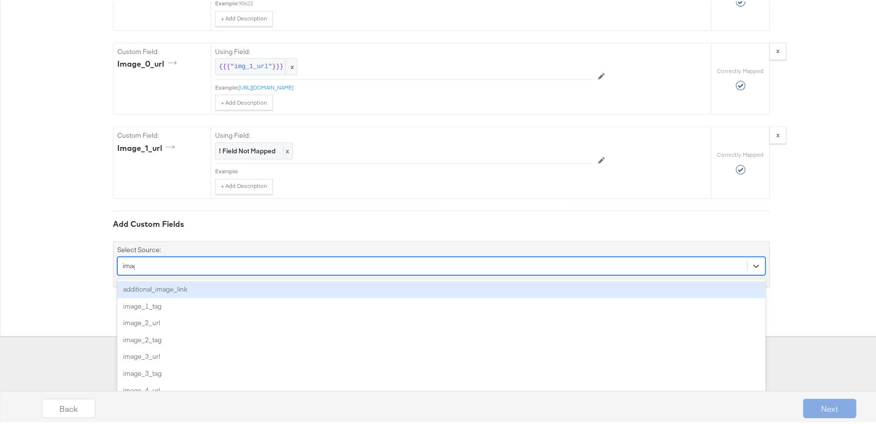
type input "image"
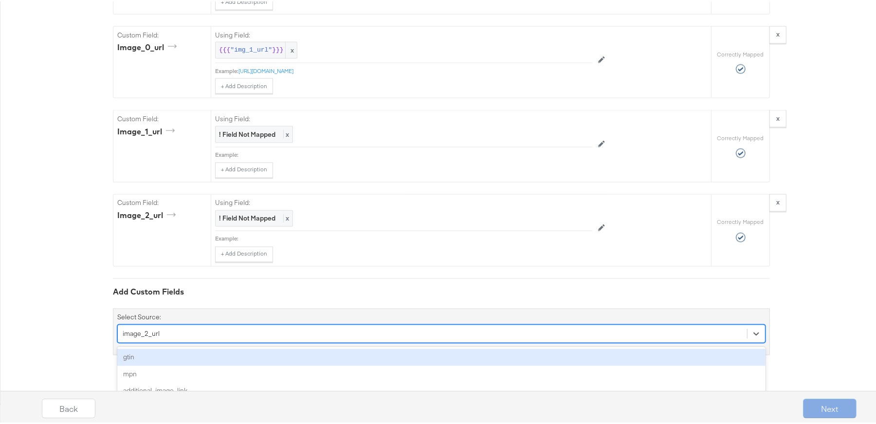
click at [187, 342] on div "option image_2_url, selected. option gtin focused, 1 of 160. 160 results availa…" at bounding box center [441, 332] width 648 height 18
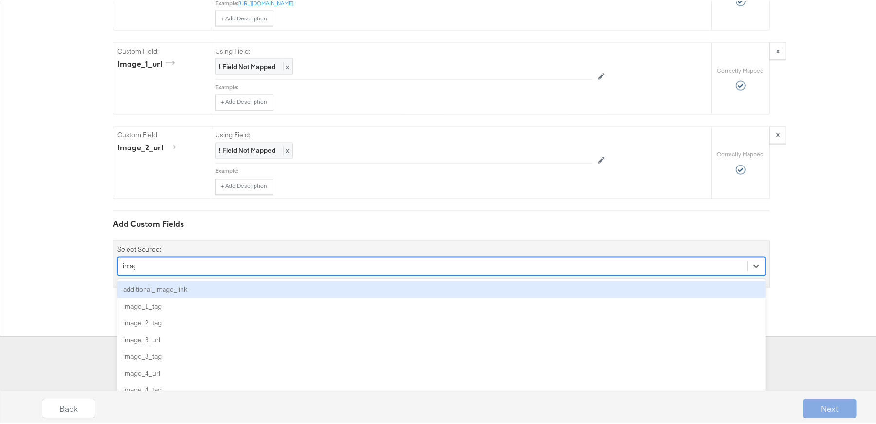
type input "image"
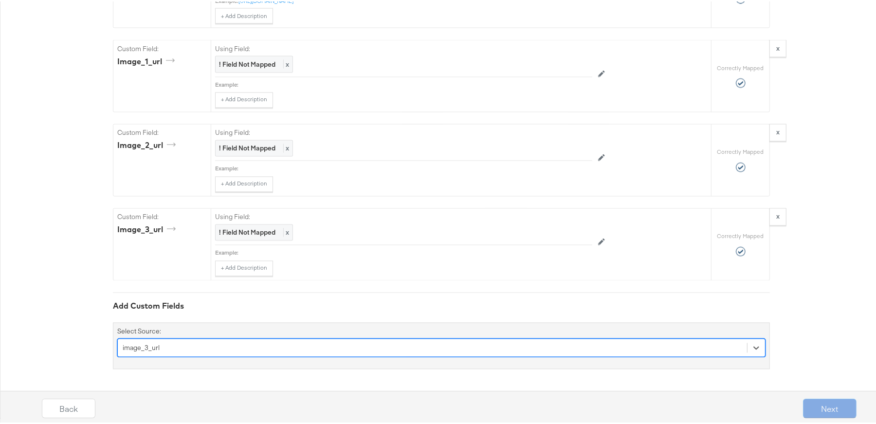
scroll to position [1883, 0]
click at [183, 346] on div "option image_3_url, selected. Select is focused ,type to refine list, press Dow…" at bounding box center [441, 346] width 648 height 18
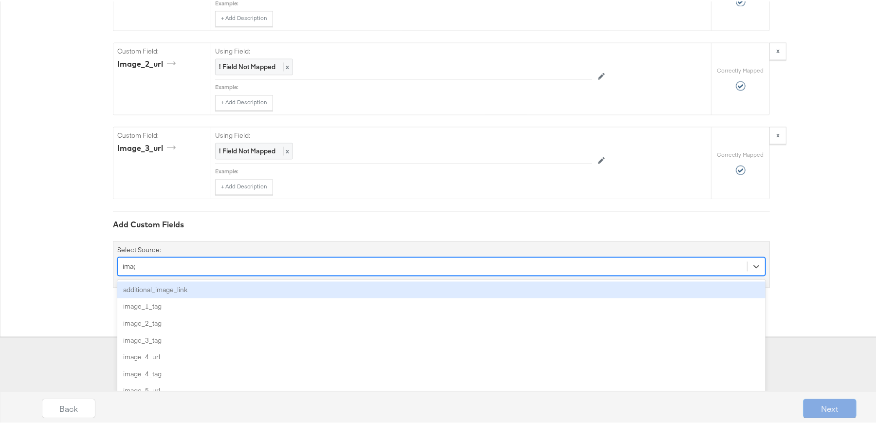
type input "image"
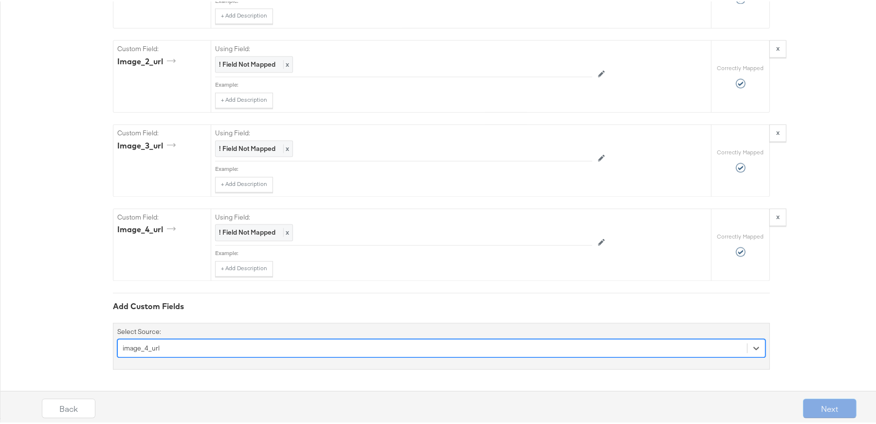
click at [195, 346] on div "option image_4_url, selected. Select is focused ,type to refine list, press Dow…" at bounding box center [441, 346] width 648 height 18
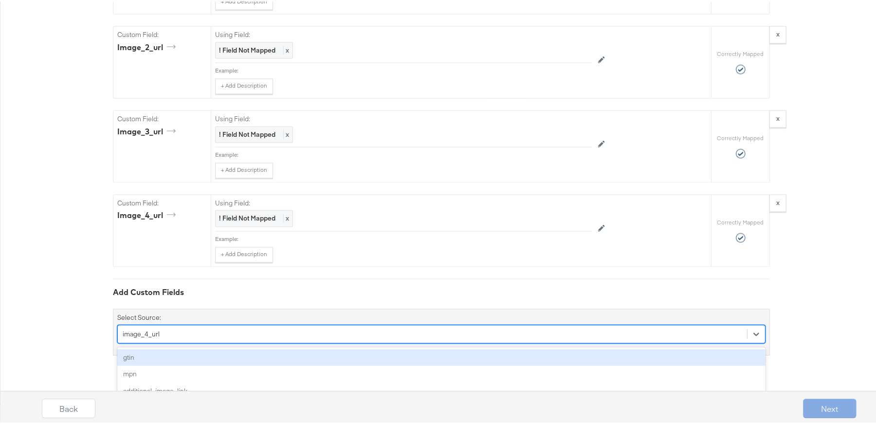
scroll to position [1967, 0]
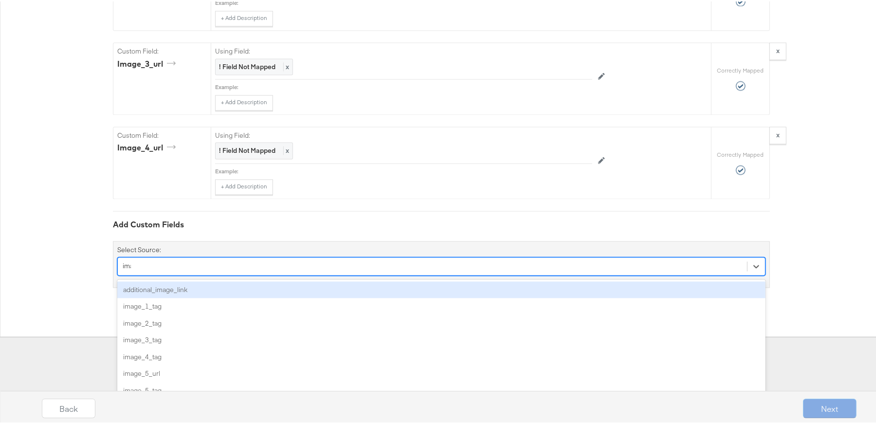
type input "image"
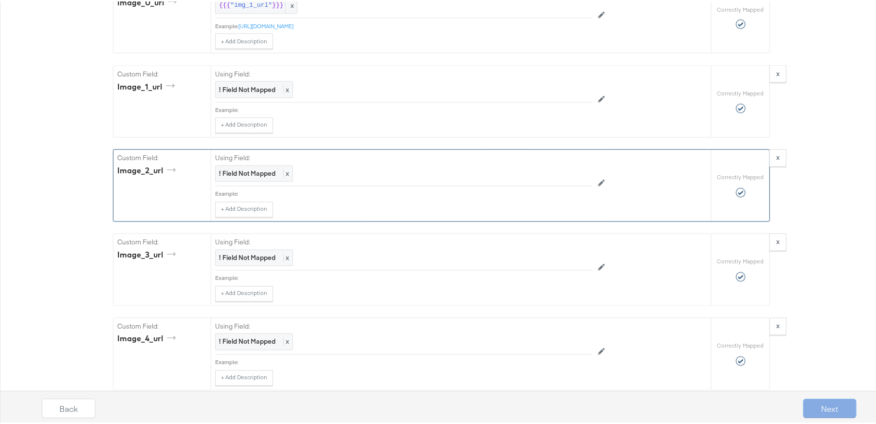
scroll to position [1702, 0]
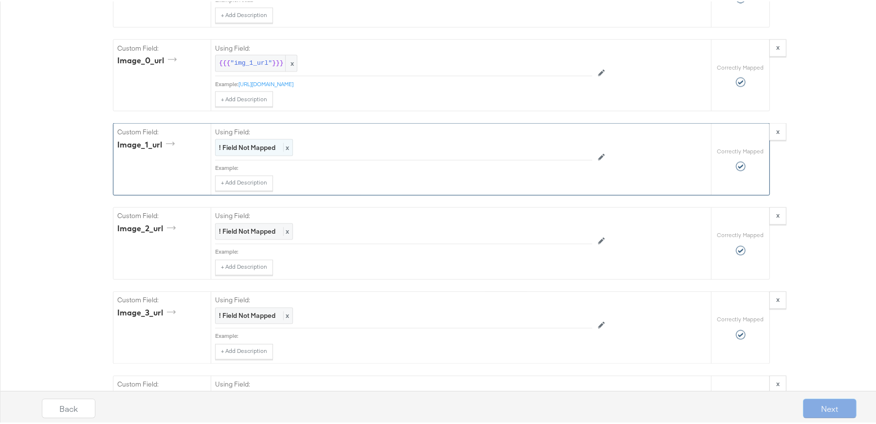
click at [248, 150] on strong "! Field Not Mapped" at bounding box center [247, 146] width 56 height 9
click at [248, 155] on div "Select..." at bounding box center [382, 146] width 332 height 17
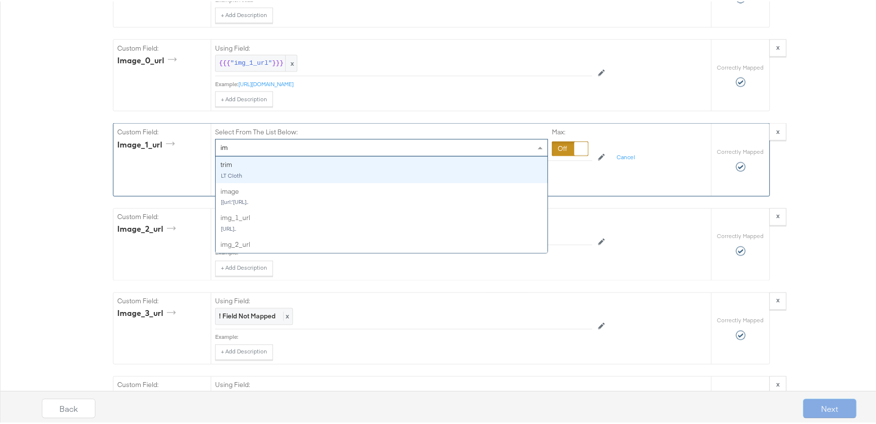
type input "img"
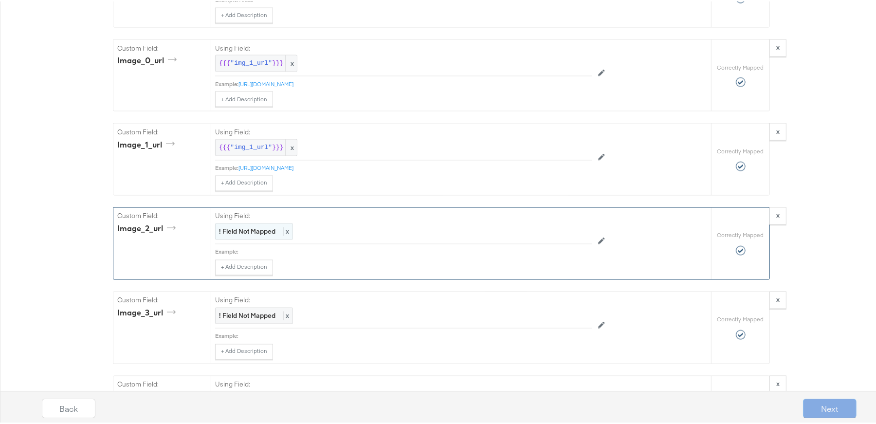
click at [238, 235] on strong "! Field Not Mapped" at bounding box center [247, 230] width 56 height 9
click at [238, 239] on div "Select..." at bounding box center [382, 230] width 332 height 17
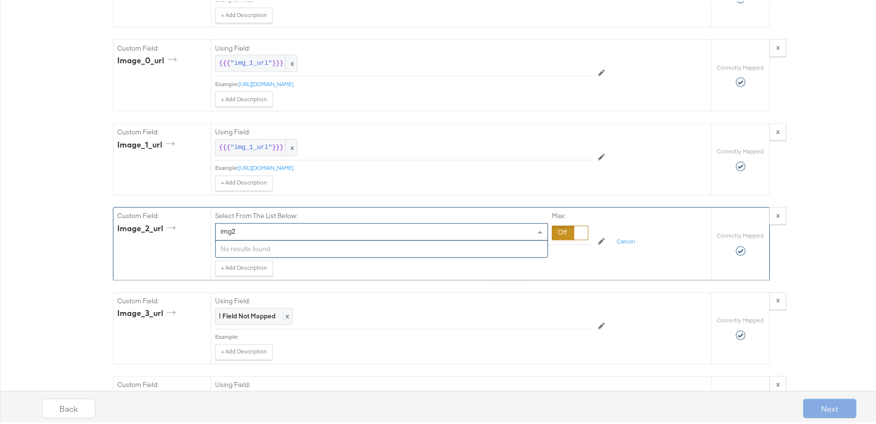
type input "img"
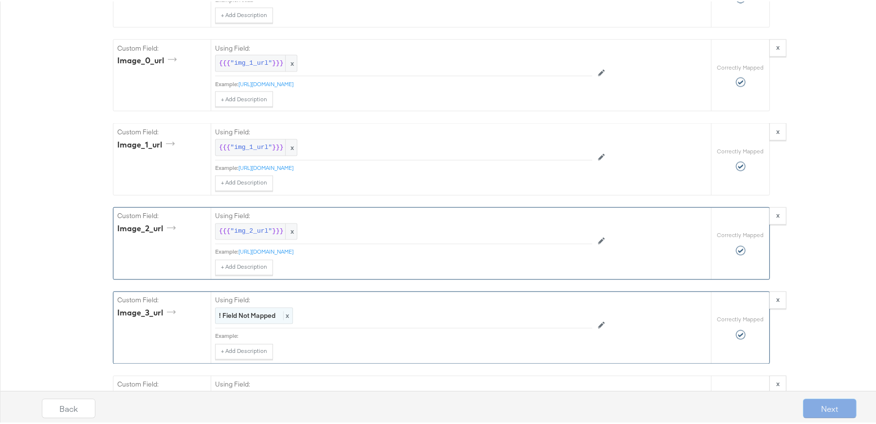
click at [251, 323] on div "! Field Not Mapped x" at bounding box center [254, 314] width 78 height 17
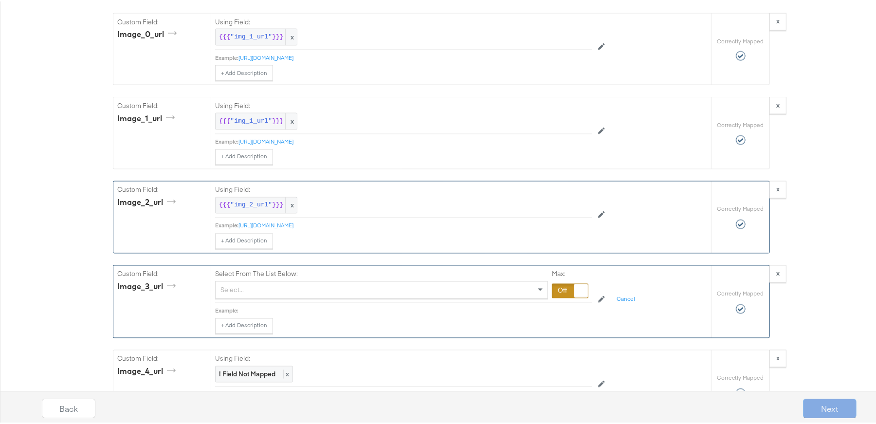
click at [256, 297] on div "Select..." at bounding box center [381, 289] width 333 height 18
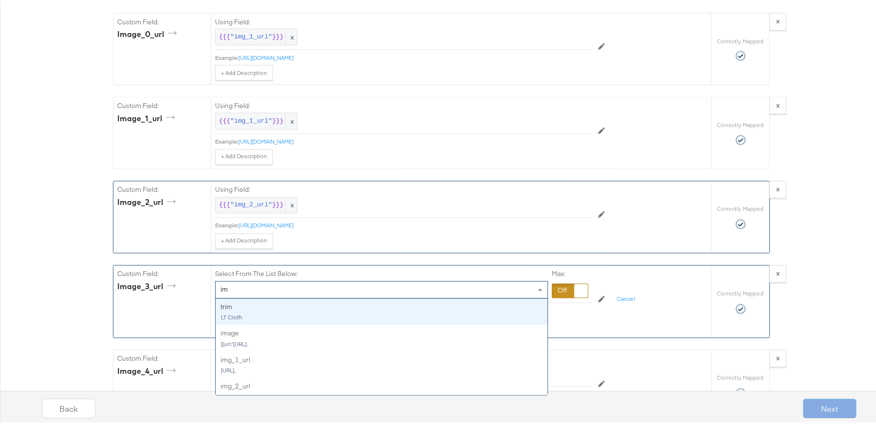
type input "img"
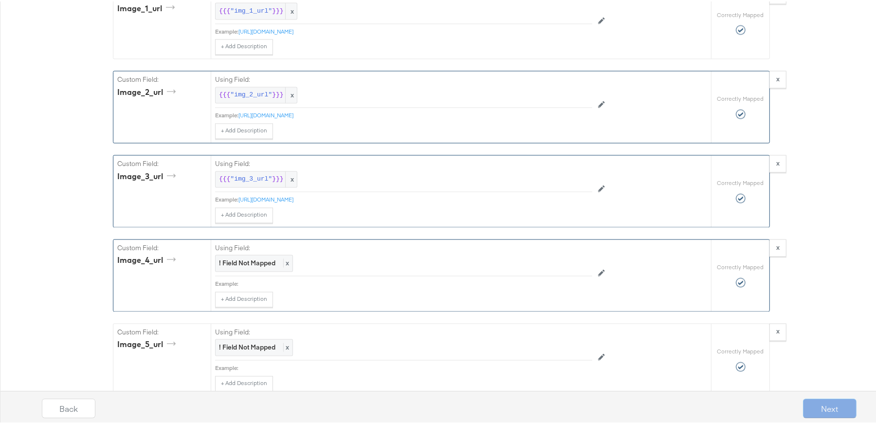
scroll to position [1861, 0]
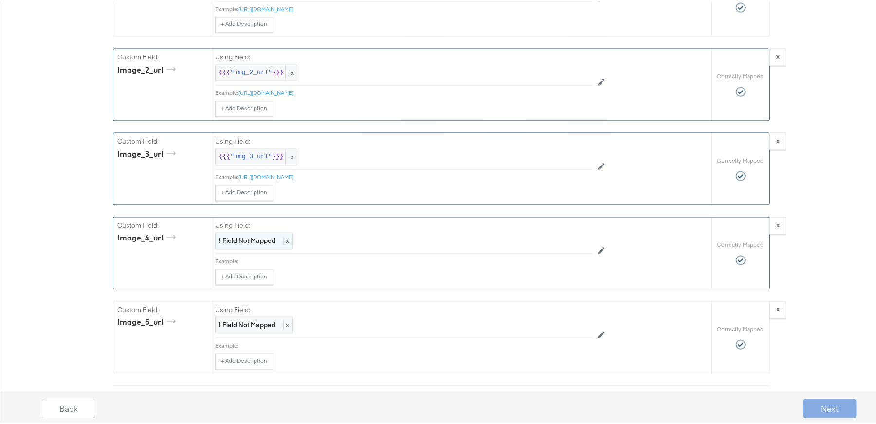
click at [244, 243] on strong "! Field Not Mapped" at bounding box center [247, 239] width 56 height 9
click at [243, 248] on div "Select..." at bounding box center [382, 239] width 332 height 17
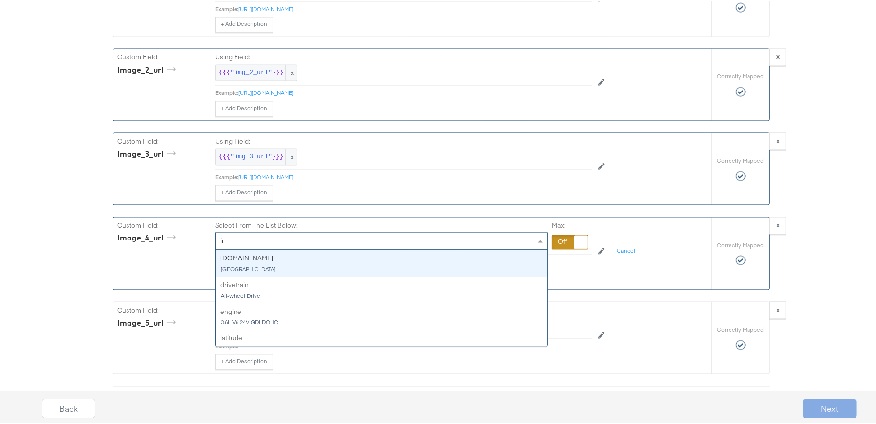
type input "img"
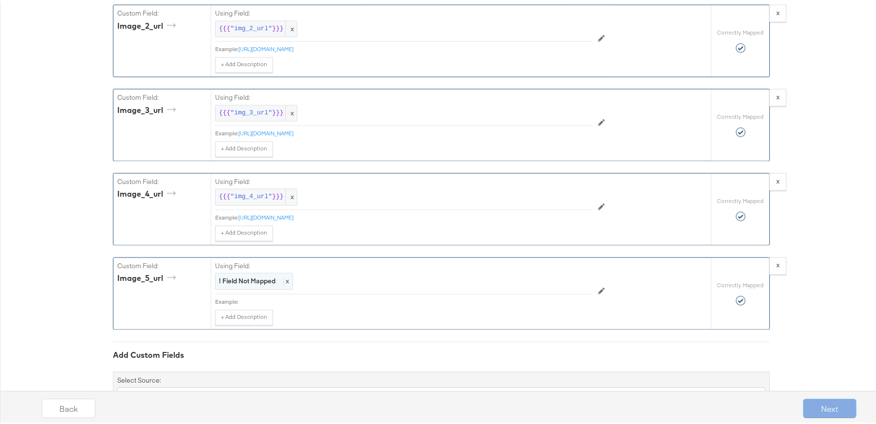
scroll to position [1905, 0]
click at [233, 283] on strong "! Field Not Mapped" at bounding box center [247, 278] width 56 height 9
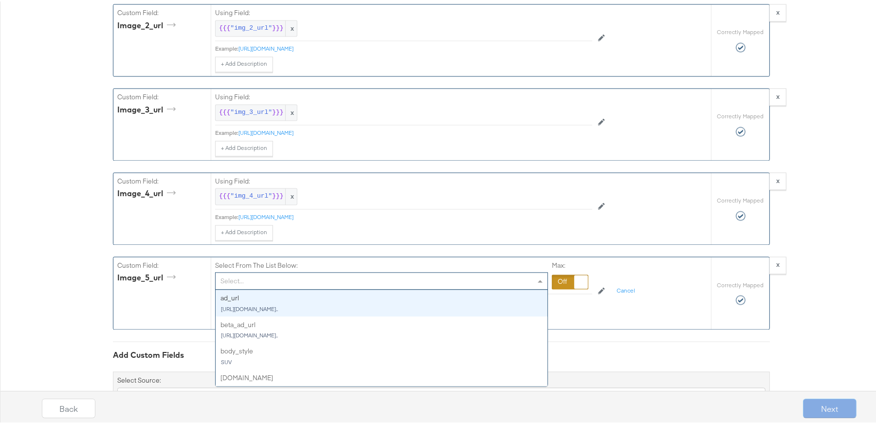
click at [244, 288] on div "Select..." at bounding box center [382, 279] width 332 height 17
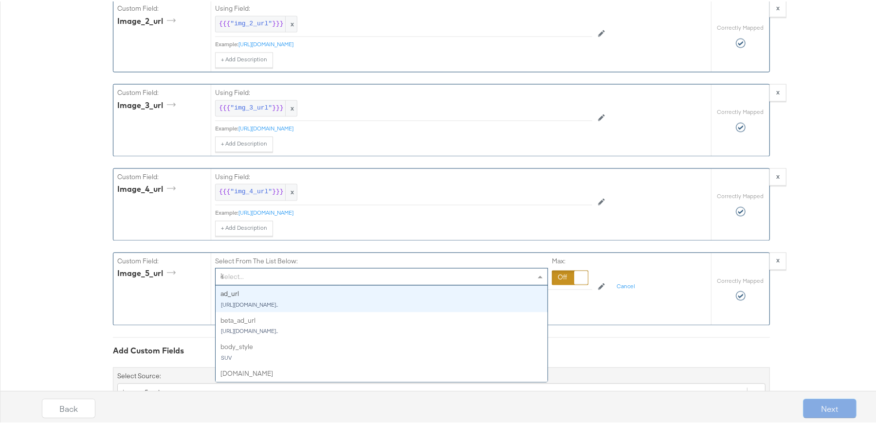
type input "img"
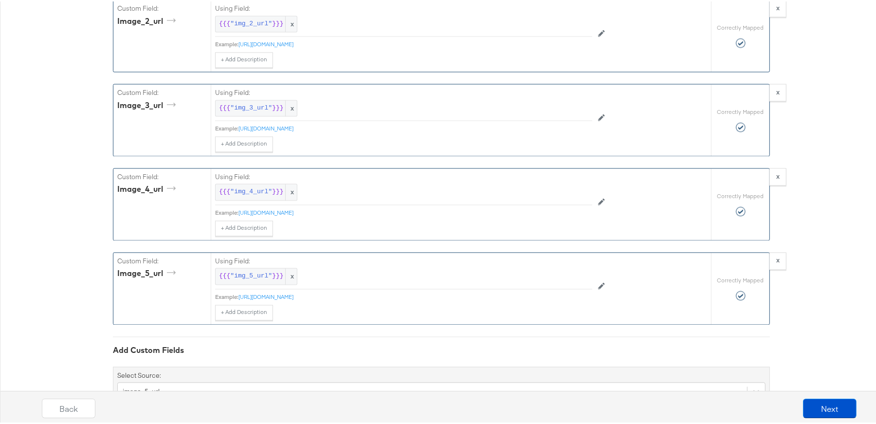
click at [829, 404] on button "Next" at bounding box center [830, 406] width 54 height 19
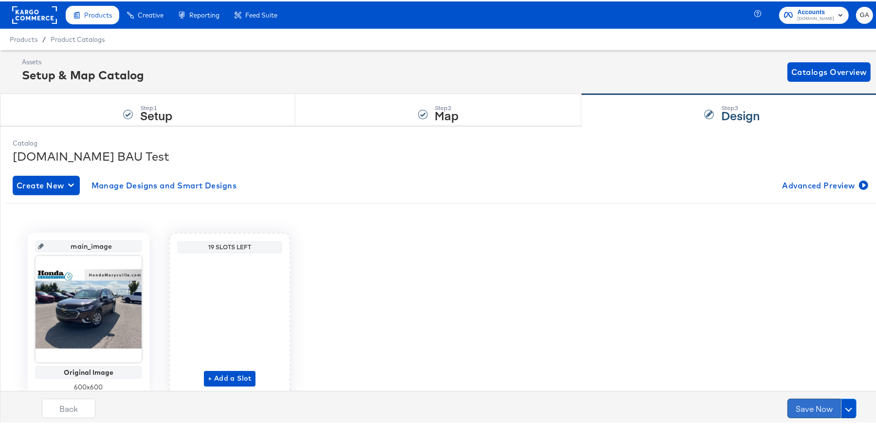
click at [809, 407] on button "Save Now" at bounding box center [814, 406] width 54 height 19
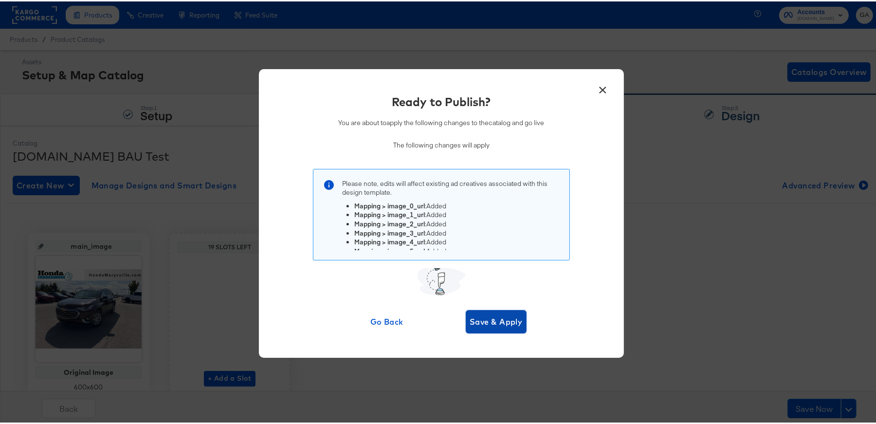
click at [496, 320] on span "Save & Apply" at bounding box center [496, 320] width 53 height 14
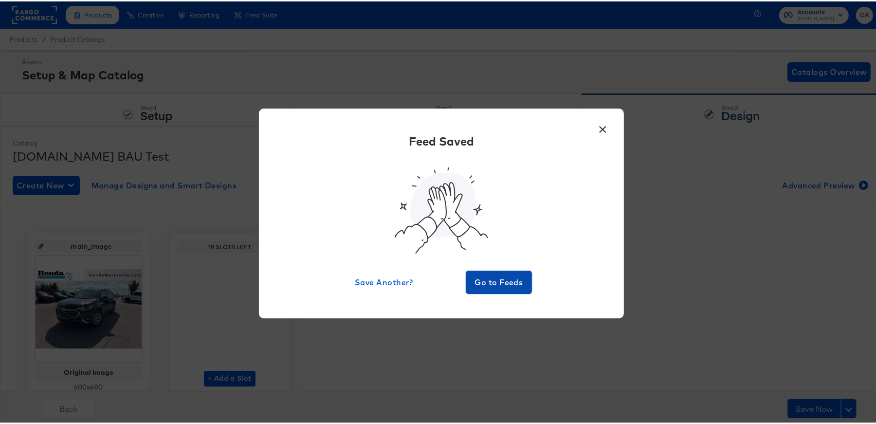
click at [497, 284] on span "Go to Feeds" at bounding box center [499, 281] width 58 height 14
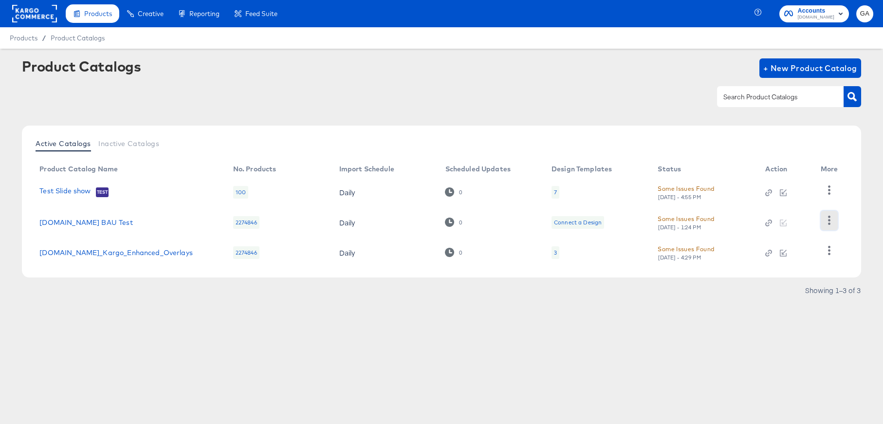
click at [827, 218] on icon "button" at bounding box center [828, 220] width 9 height 9
click at [748, 187] on div "HUD Checks (Internal)" at bounding box center [788, 190] width 97 height 16
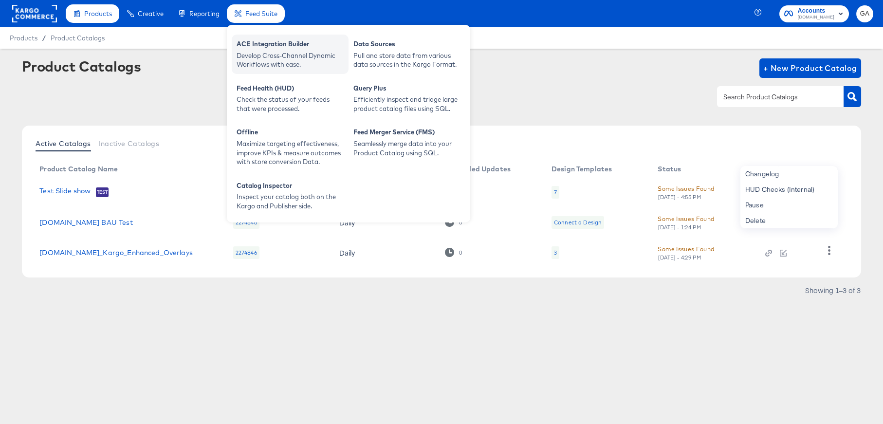
click at [266, 43] on div "ACE Integration Builder" at bounding box center [289, 45] width 107 height 12
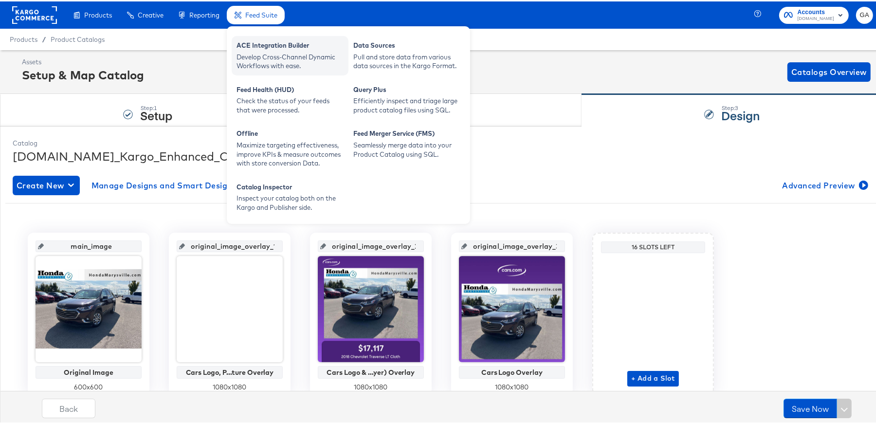
click at [263, 52] on div "Develop Cross-Channel Dynamic Workflows with ease." at bounding box center [289, 60] width 107 height 18
